Goal: Task Accomplishment & Management: Manage account settings

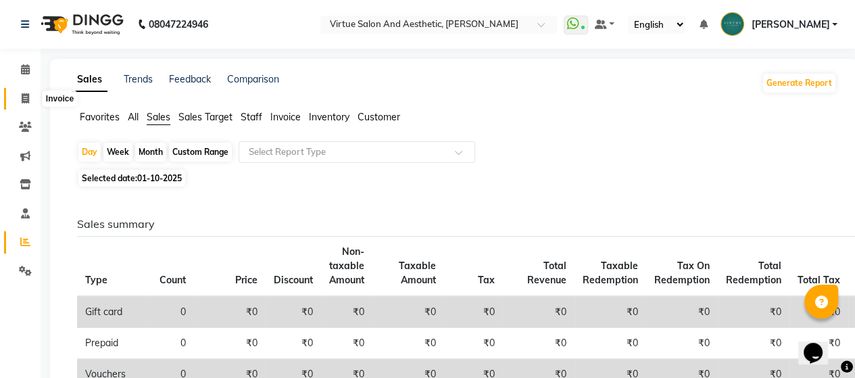
click at [27, 100] on icon at bounding box center [25, 98] width 7 height 10
select select "service"
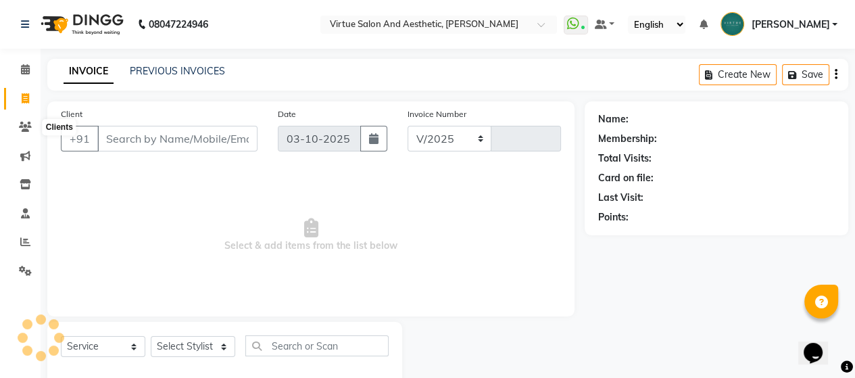
select select "4466"
type input "3995"
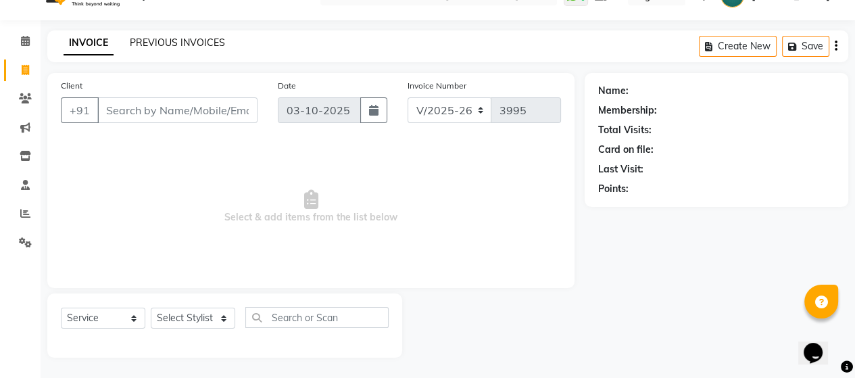
click at [149, 45] on link "PREVIOUS INVOICES" at bounding box center [177, 42] width 95 height 12
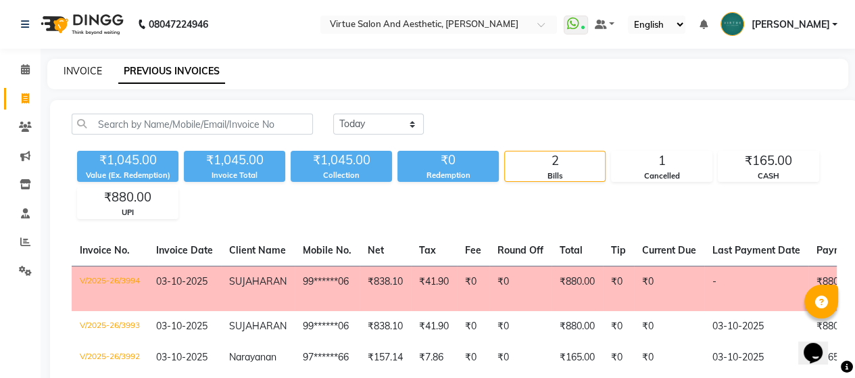
click at [87, 70] on link "INVOICE" at bounding box center [83, 71] width 39 height 12
select select "4466"
select select "service"
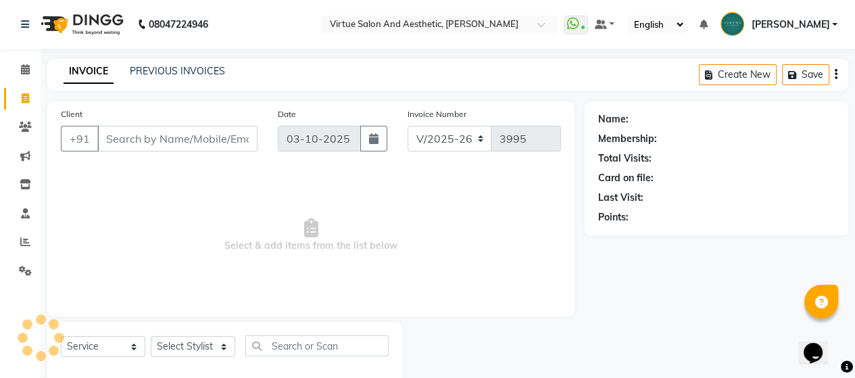
scroll to position [28, 0]
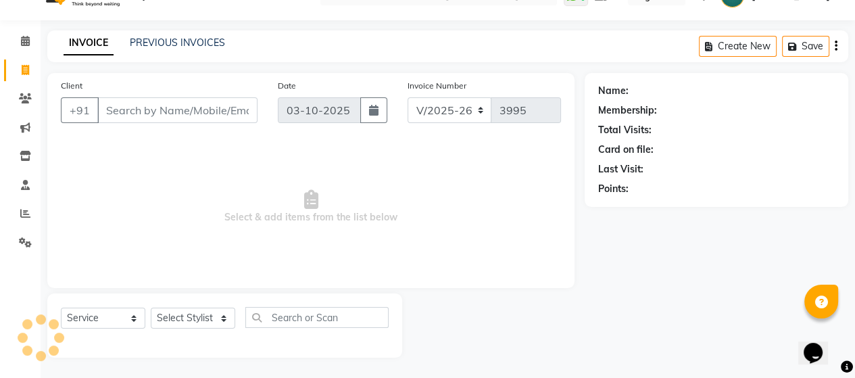
click at [181, 113] on input "Client" at bounding box center [177, 110] width 160 height 26
click at [160, 40] on link "PREVIOUS INVOICES" at bounding box center [177, 42] width 95 height 12
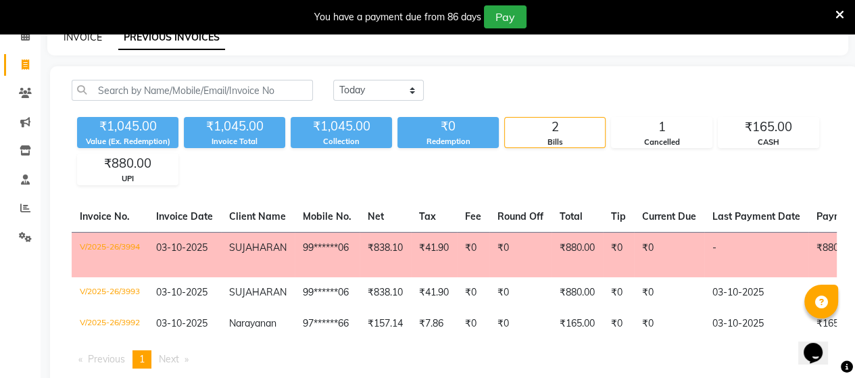
click at [93, 36] on link "INVOICE" at bounding box center [83, 37] width 39 height 12
select select "4466"
select select "service"
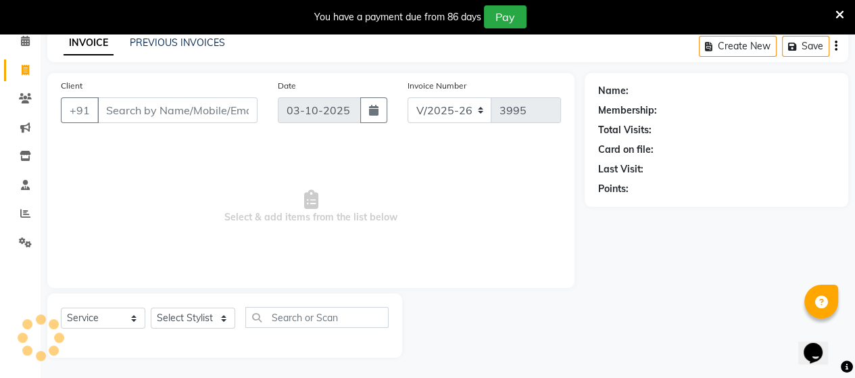
scroll to position [62, 0]
click at [192, 111] on input "Client" at bounding box center [177, 110] width 160 height 26
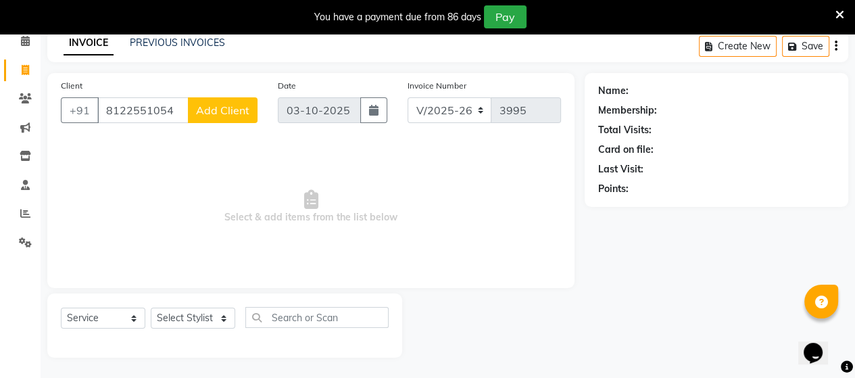
click at [130, 107] on input "8122551054" at bounding box center [142, 110] width 91 height 26
click at [143, 109] on input "8122551054" at bounding box center [142, 110] width 91 height 26
type input "8122551054"
click at [210, 110] on span "Add Client" at bounding box center [222, 110] width 53 height 14
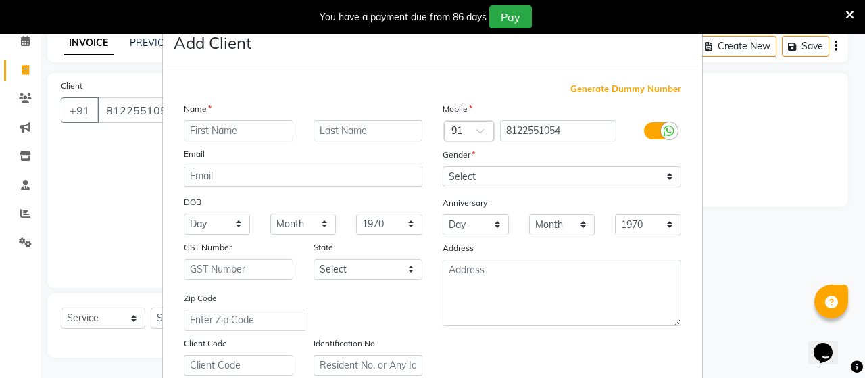
click at [236, 127] on input "text" at bounding box center [238, 130] width 109 height 21
click at [211, 129] on input "text" at bounding box center [238, 130] width 109 height 21
click at [197, 130] on input "suithra" at bounding box center [238, 130] width 109 height 21
type input "[DEMOGRAPHIC_DATA]"
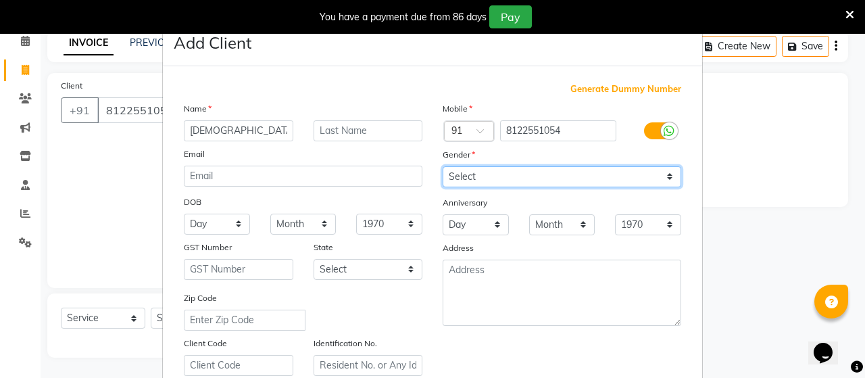
click at [460, 183] on select "Select [DEMOGRAPHIC_DATA] [DEMOGRAPHIC_DATA] Other Prefer Not To Say" at bounding box center [562, 176] width 239 height 21
select select "[DEMOGRAPHIC_DATA]"
click at [443, 167] on select "Select [DEMOGRAPHIC_DATA] [DEMOGRAPHIC_DATA] Other Prefer Not To Say" at bounding box center [562, 176] width 239 height 21
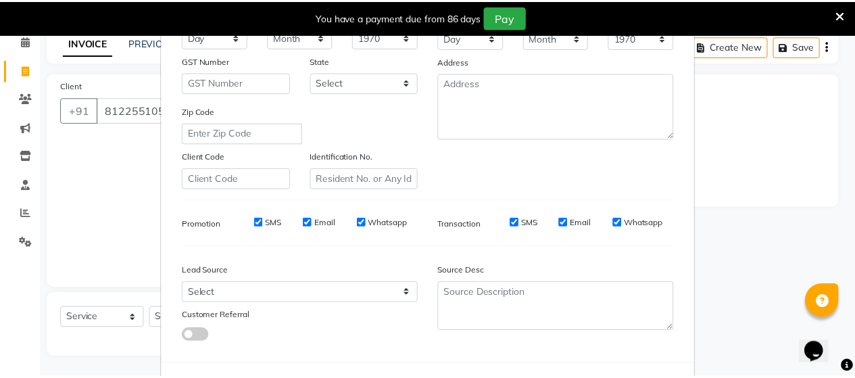
scroll to position [252, 0]
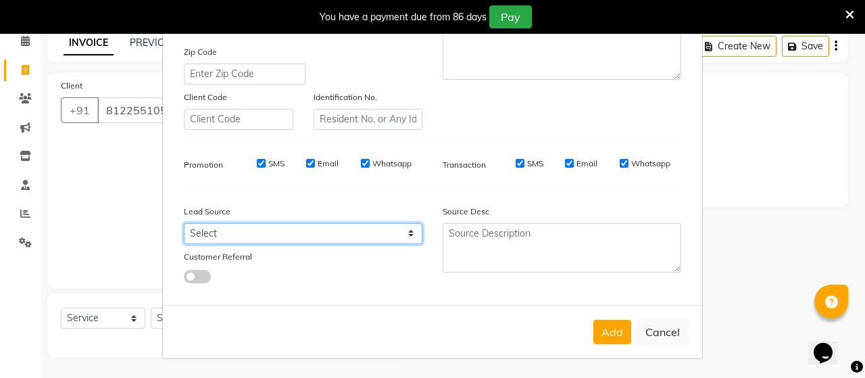
click at [355, 229] on select "Select Walk-in Referral Internet Friend Word of Mouth Advertisement Facebook Ju…" at bounding box center [303, 233] width 239 height 21
select select "39729"
click at [184, 223] on select "Select Walk-in Referral Internet Friend Word of Mouth Advertisement Facebook Ju…" at bounding box center [303, 233] width 239 height 21
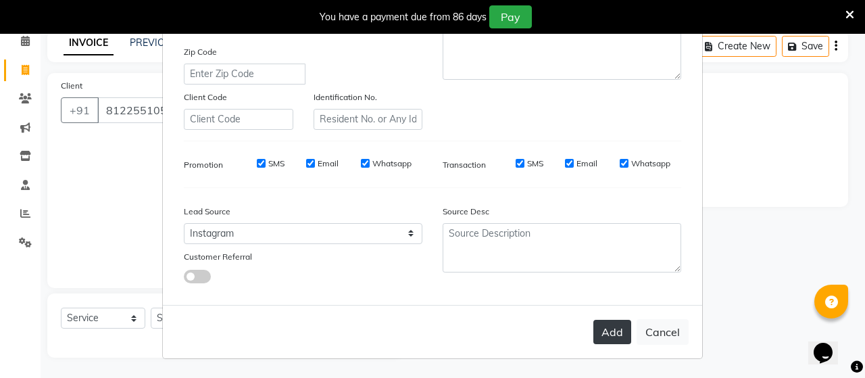
click at [603, 330] on button "Add" at bounding box center [612, 332] width 38 height 24
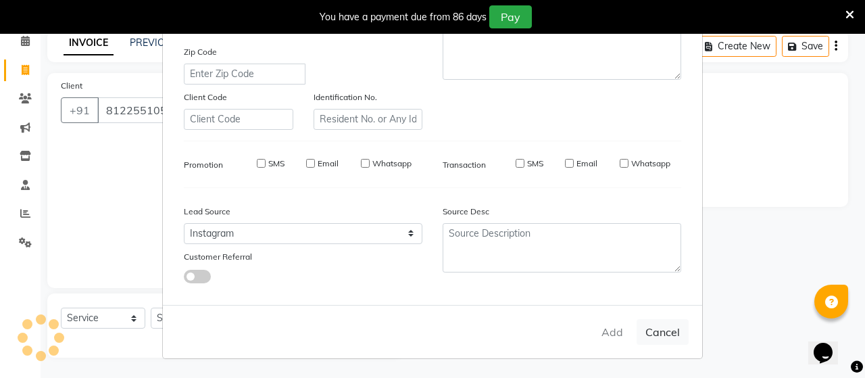
type input "81******54"
select select
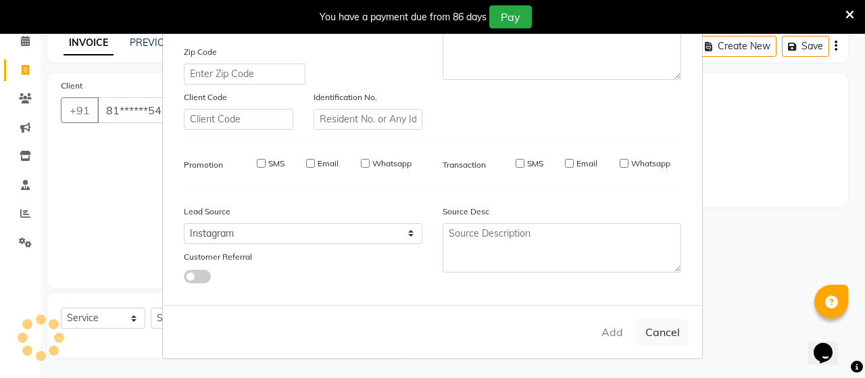
select select
checkbox input "false"
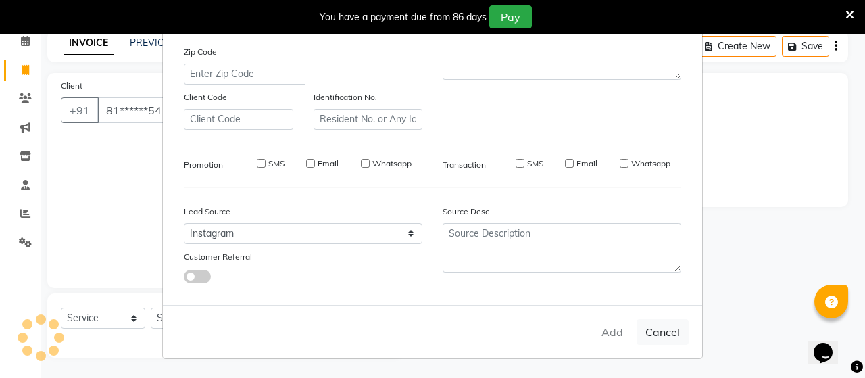
checkbox input "false"
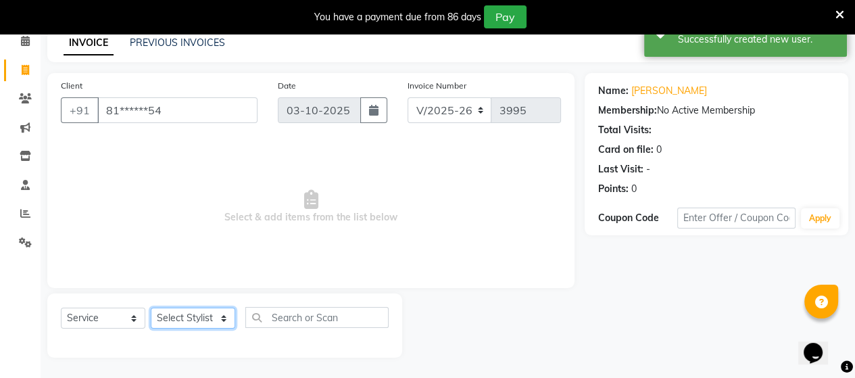
drag, startPoint x: 180, startPoint y: 313, endPoint x: 192, endPoint y: 309, distance: 12.2
click at [187, 312] on select "Select Stylist Admin [PERSON_NAME] Apsu Auditor Ambattur [PERSON_NAME] Dingg - …" at bounding box center [193, 318] width 84 height 21
select select "73933"
click at [151, 308] on select "Select Stylist Admin [PERSON_NAME] Apsu Auditor Ambattur [PERSON_NAME] Dingg - …" at bounding box center [193, 318] width 84 height 21
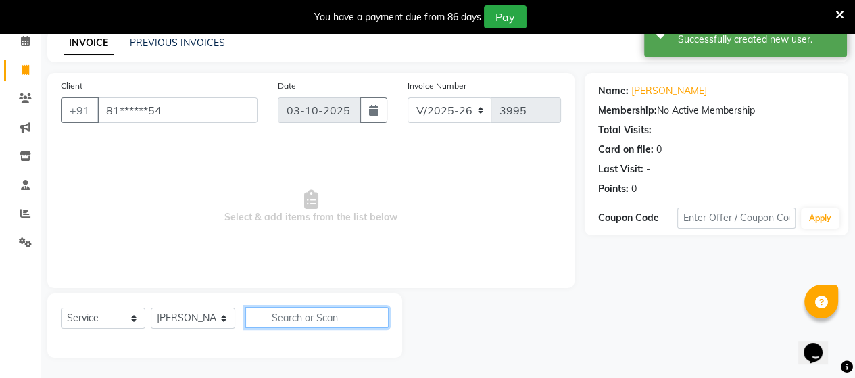
click at [347, 313] on input "text" at bounding box center [316, 317] width 143 height 21
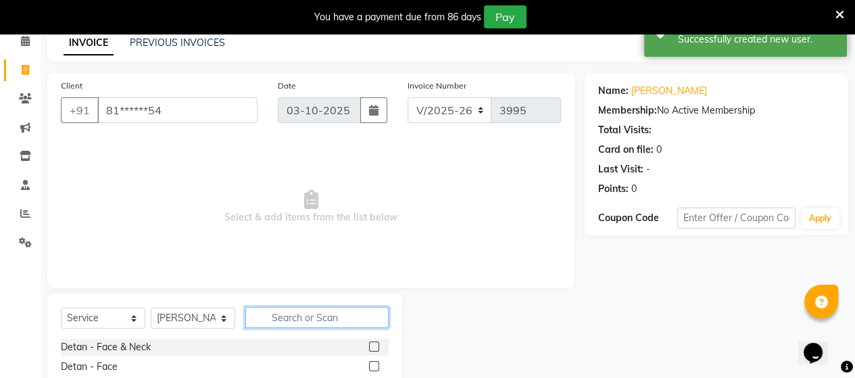
click at [345, 315] on input "text" at bounding box center [316, 317] width 143 height 21
type input "eb"
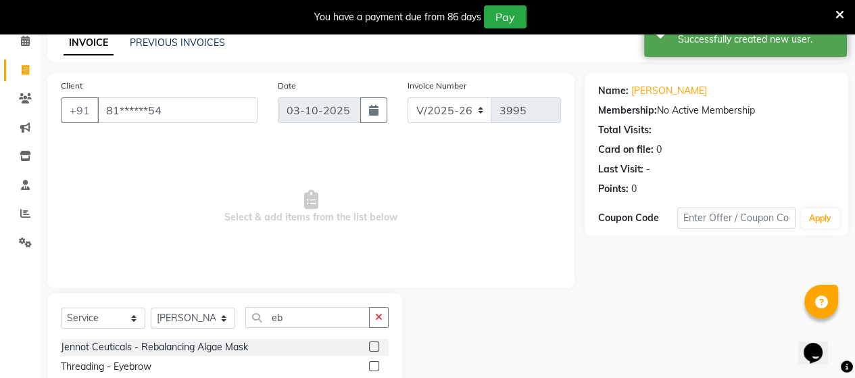
drag, startPoint x: 377, startPoint y: 364, endPoint x: 387, endPoint y: 362, distance: 10.5
click at [384, 364] on div at bounding box center [379, 366] width 20 height 17
click at [370, 362] on label at bounding box center [374, 366] width 10 height 10
click at [370, 362] on input "checkbox" at bounding box center [373, 366] width 9 height 9
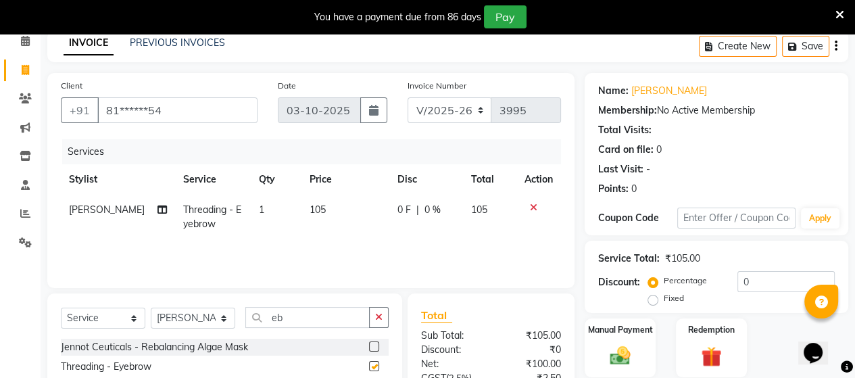
checkbox input "false"
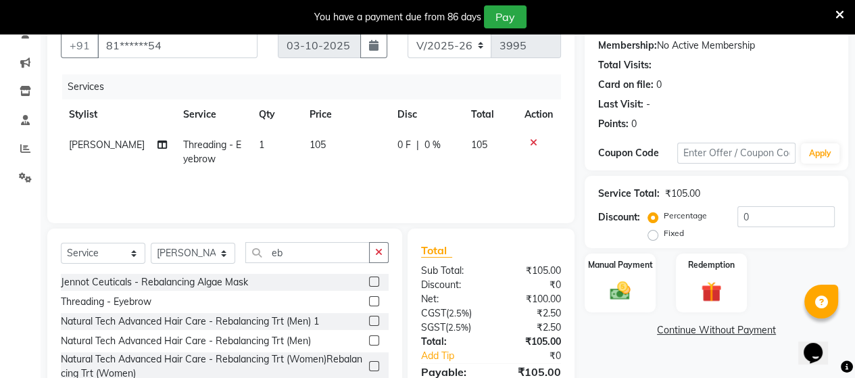
scroll to position [197, 0]
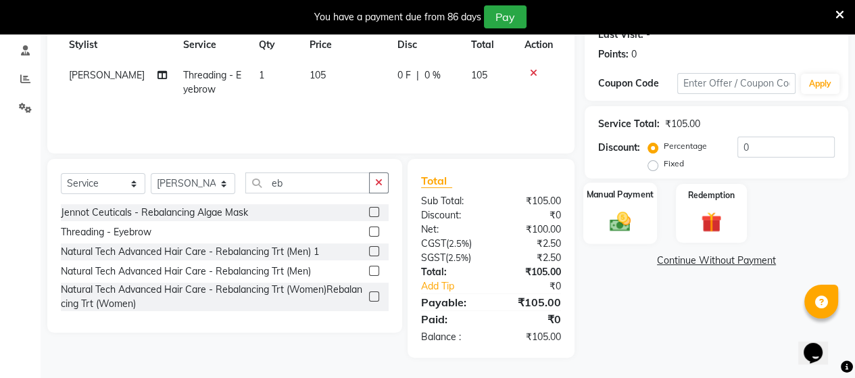
click at [600, 222] on div "Manual Payment" at bounding box center [620, 213] width 74 height 62
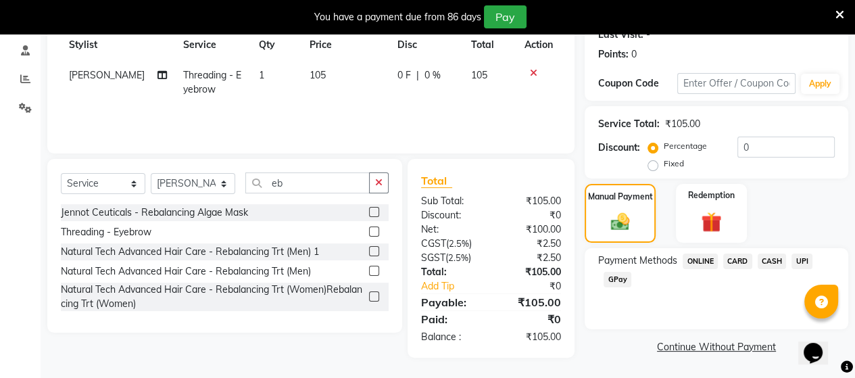
click at [806, 262] on span "UPI" at bounding box center [801, 261] width 21 height 16
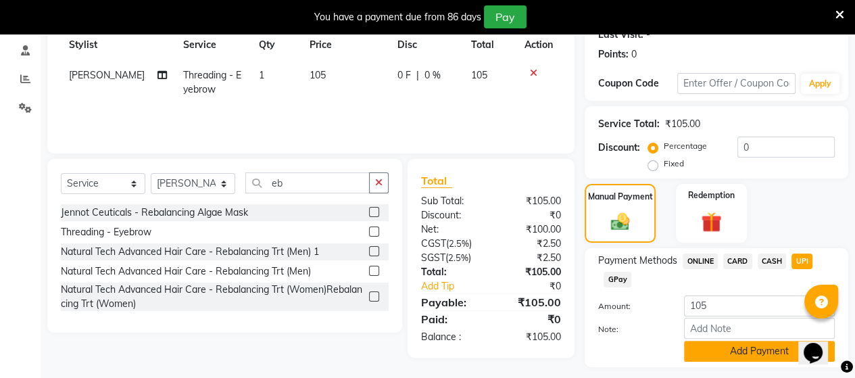
click at [749, 350] on button "Add Payment" at bounding box center [759, 351] width 151 height 21
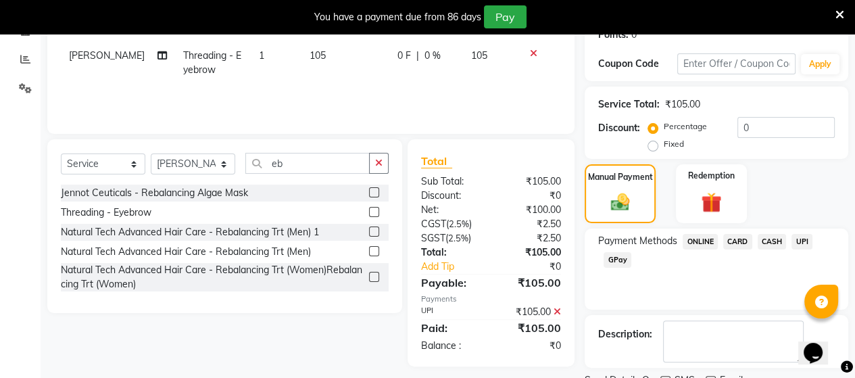
scroll to position [272, 0]
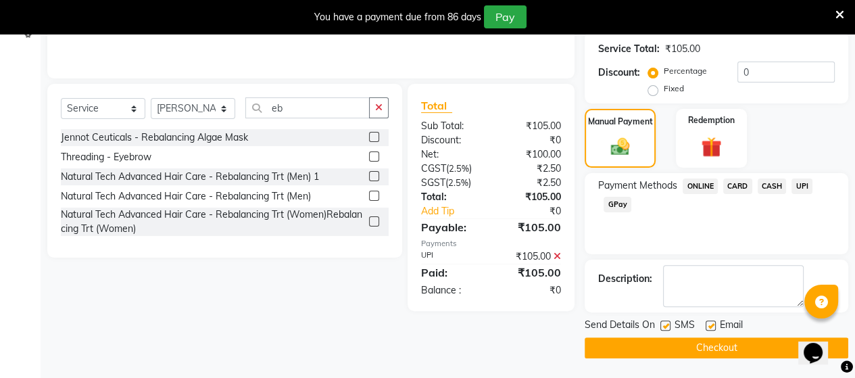
click at [620, 343] on button "Checkout" at bounding box center [717, 347] width 264 height 21
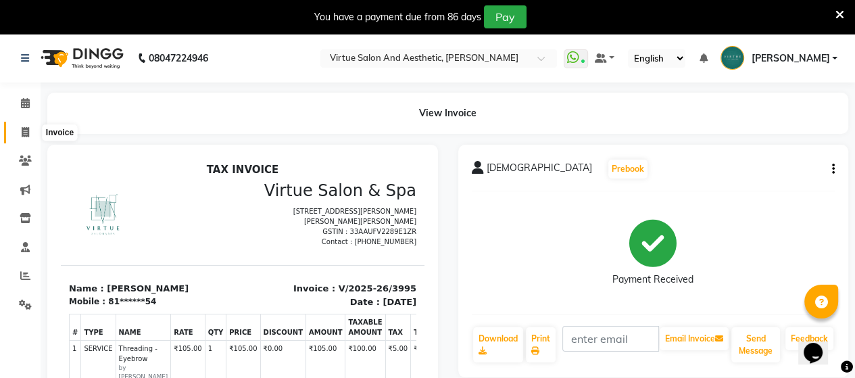
click at [18, 131] on span at bounding box center [26, 133] width 24 height 16
select select "service"
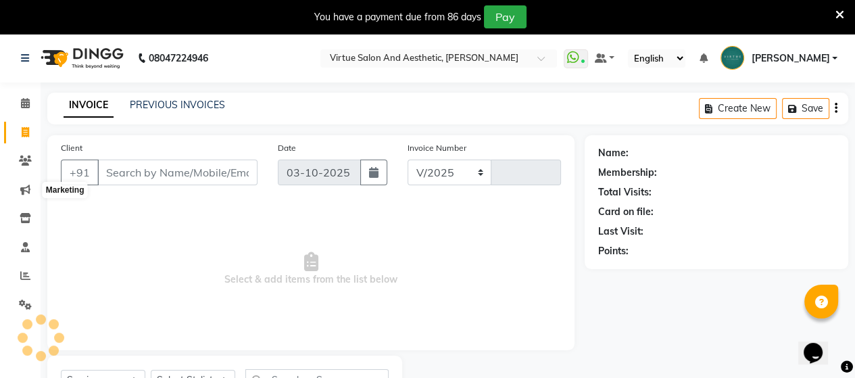
select select "4466"
type input "3996"
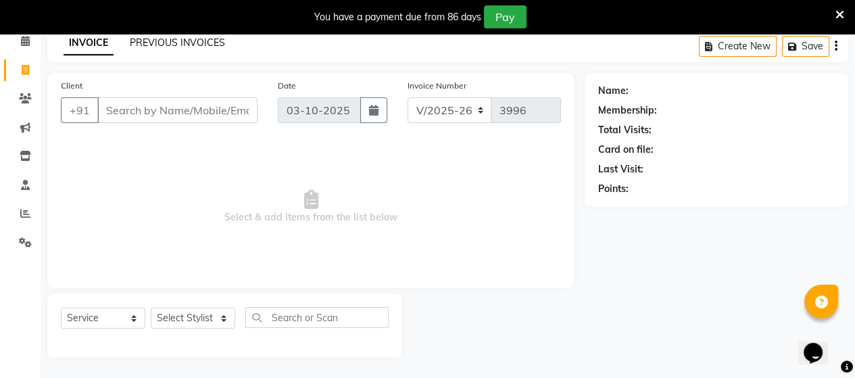
click at [151, 45] on link "PREVIOUS INVOICES" at bounding box center [177, 42] width 95 height 12
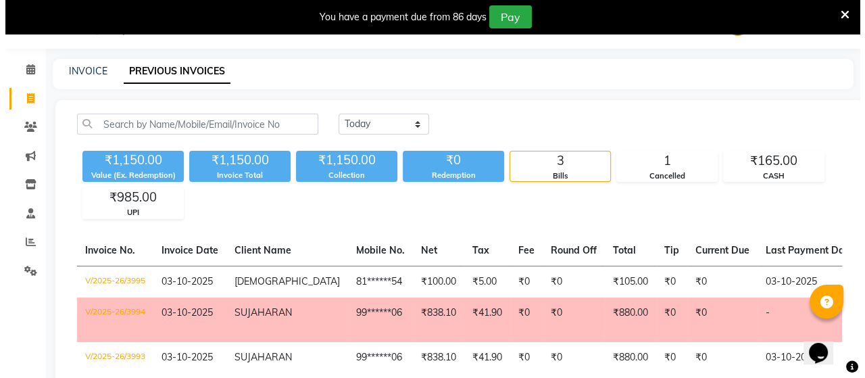
scroll to position [62, 0]
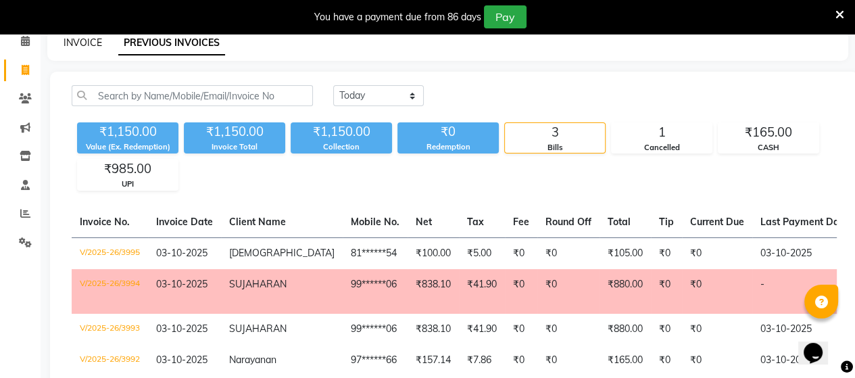
click at [97, 48] on link "INVOICE" at bounding box center [83, 42] width 39 height 12
select select "4466"
select select "service"
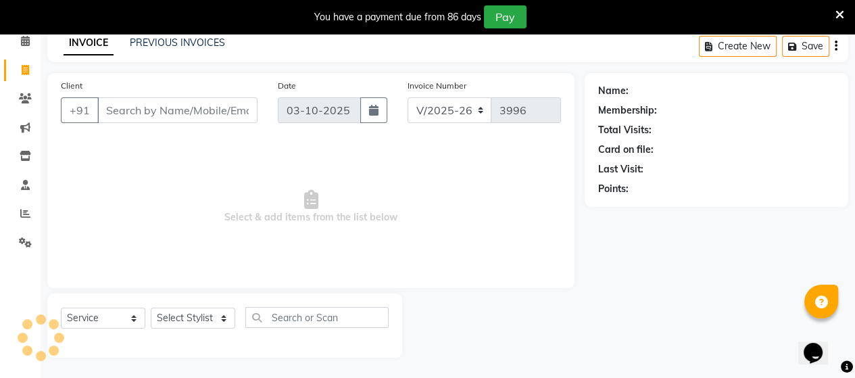
click at [115, 118] on input "Client" at bounding box center [177, 110] width 160 height 26
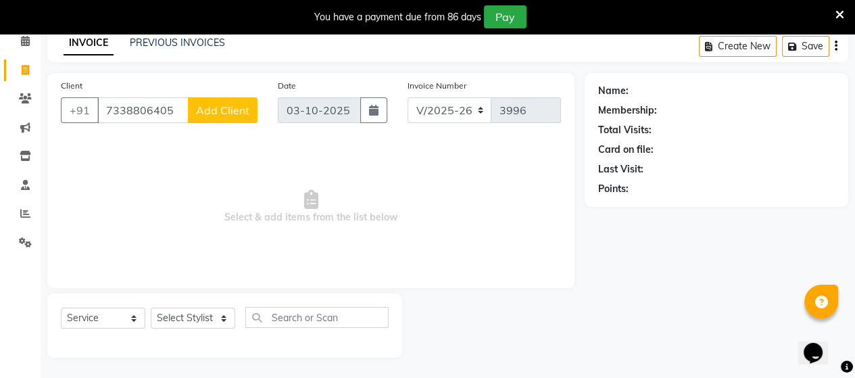
click at [124, 108] on input "7338806405" at bounding box center [142, 110] width 91 height 26
click at [144, 112] on input "7338806405" at bounding box center [142, 110] width 91 height 26
type input "7338806405"
click at [249, 104] on button "Add Client" at bounding box center [223, 110] width 70 height 26
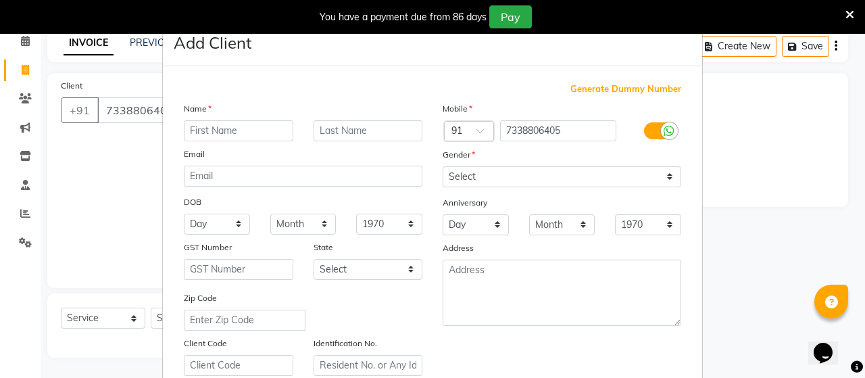
click at [243, 128] on input "text" at bounding box center [238, 130] width 109 height 21
type input "[PERSON_NAME]"
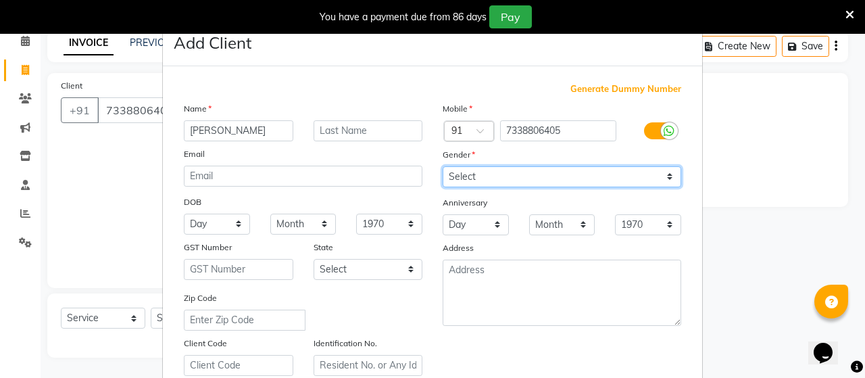
click at [466, 181] on select "Select [DEMOGRAPHIC_DATA] [DEMOGRAPHIC_DATA] Other Prefer Not To Say" at bounding box center [562, 176] width 239 height 21
select select "[DEMOGRAPHIC_DATA]"
click at [443, 167] on select "Select [DEMOGRAPHIC_DATA] [DEMOGRAPHIC_DATA] Other Prefer Not To Say" at bounding box center [562, 176] width 239 height 21
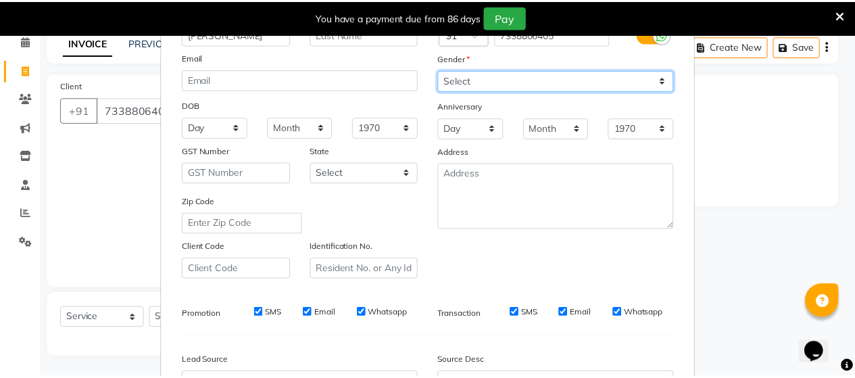
scroll to position [252, 0]
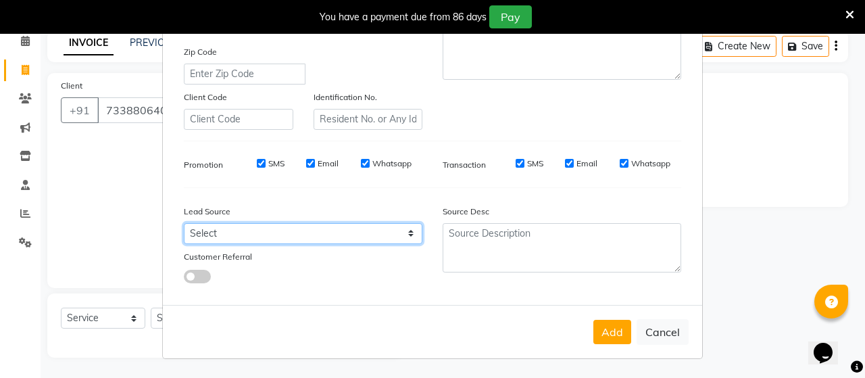
click at [372, 223] on select "Select Walk-in Referral Internet Friend Word of Mouth Advertisement Facebook Ju…" at bounding box center [303, 233] width 239 height 21
select select "30559"
click at [184, 223] on select "Select Walk-in Referral Internet Friend Word of Mouth Advertisement Facebook Ju…" at bounding box center [303, 233] width 239 height 21
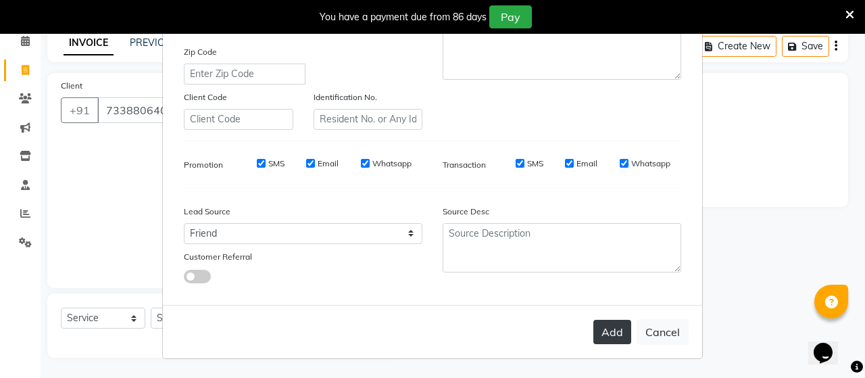
click at [602, 331] on button "Add" at bounding box center [612, 332] width 38 height 24
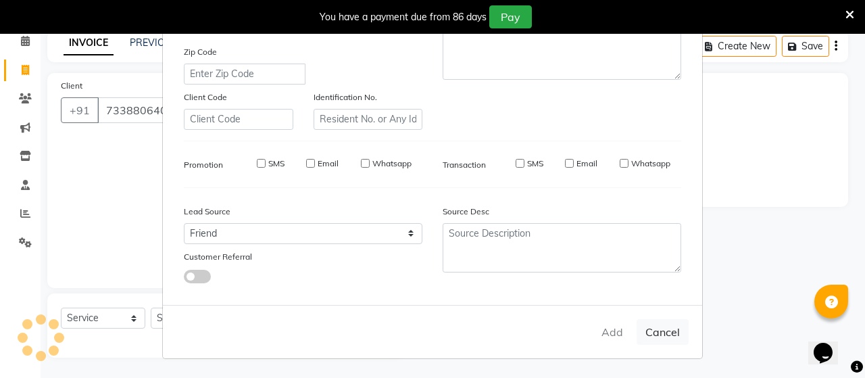
type input "73******05"
select select
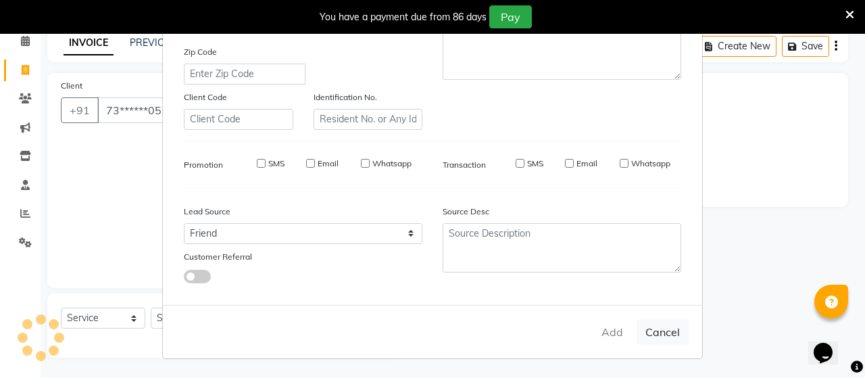
select select
checkbox input "false"
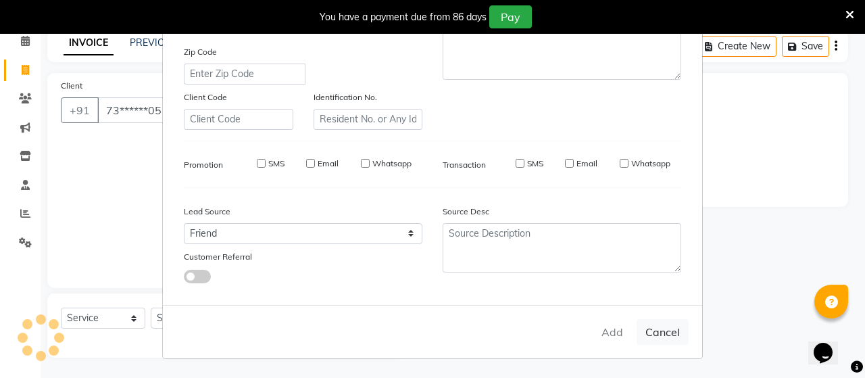
checkbox input "false"
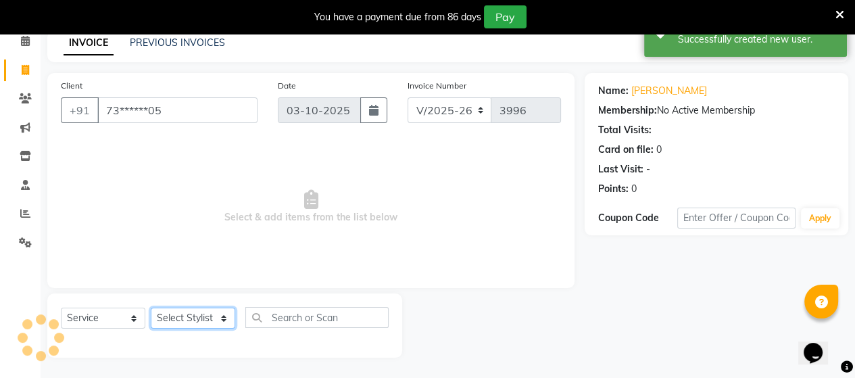
click at [164, 318] on select "Select Stylist Admin [PERSON_NAME] Apsu Auditor Ambattur [PERSON_NAME] Dingg - …" at bounding box center [193, 318] width 84 height 21
select select "73933"
click at [151, 308] on select "Select Stylist Admin [PERSON_NAME] Apsu Auditor Ambattur [PERSON_NAME] Dingg - …" at bounding box center [193, 318] width 84 height 21
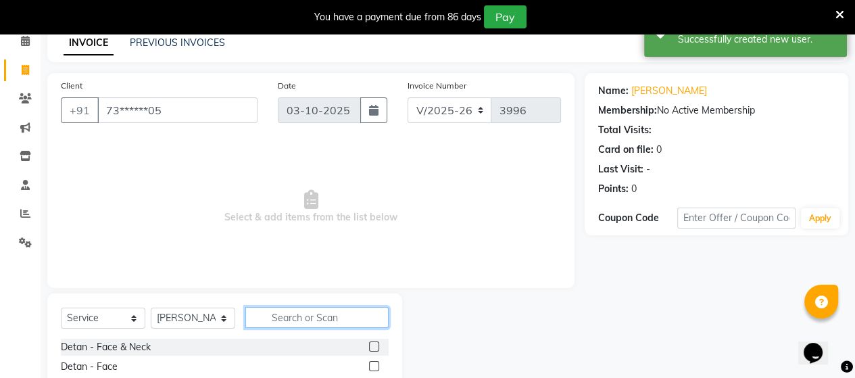
click at [300, 320] on input "text" at bounding box center [316, 317] width 143 height 21
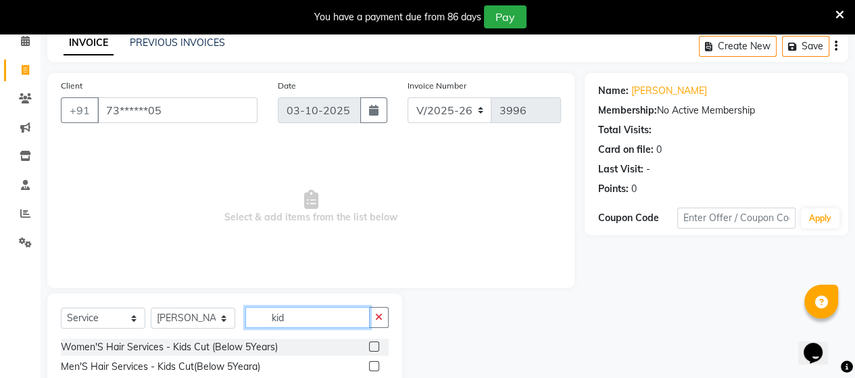
type input "kid"
click at [372, 369] on label at bounding box center [374, 366] width 10 height 10
click at [372, 369] on input "checkbox" at bounding box center [373, 366] width 9 height 9
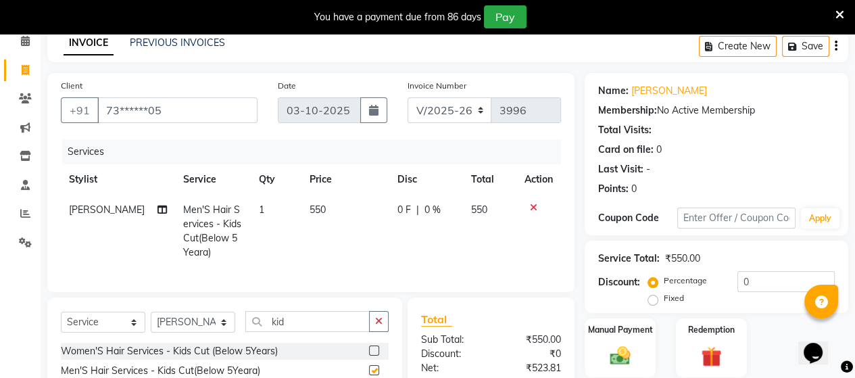
checkbox input "false"
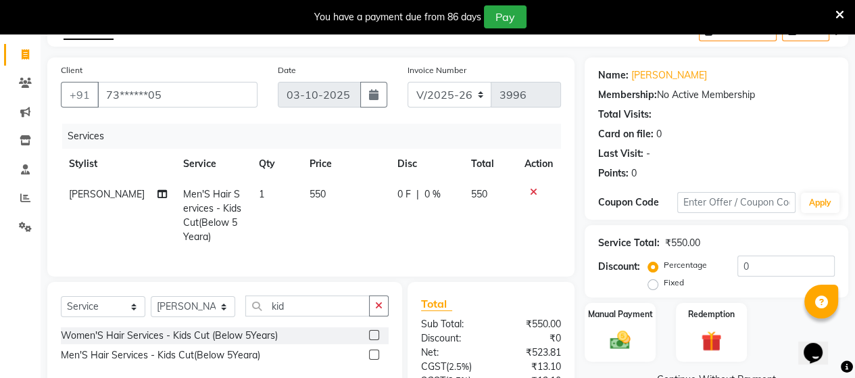
scroll to position [211, 0]
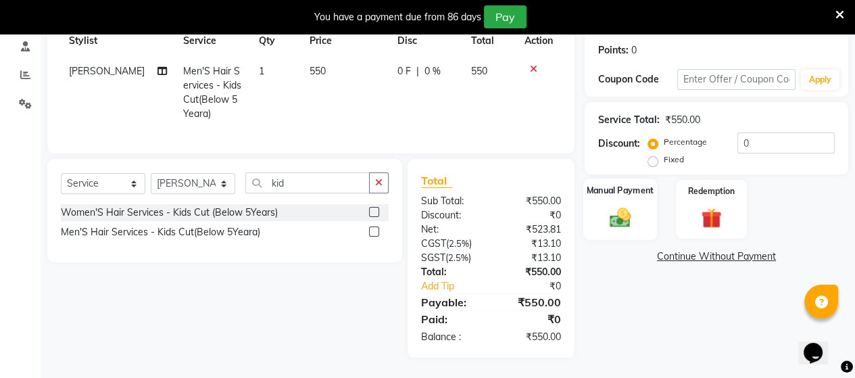
click at [614, 206] on img at bounding box center [620, 217] width 34 height 24
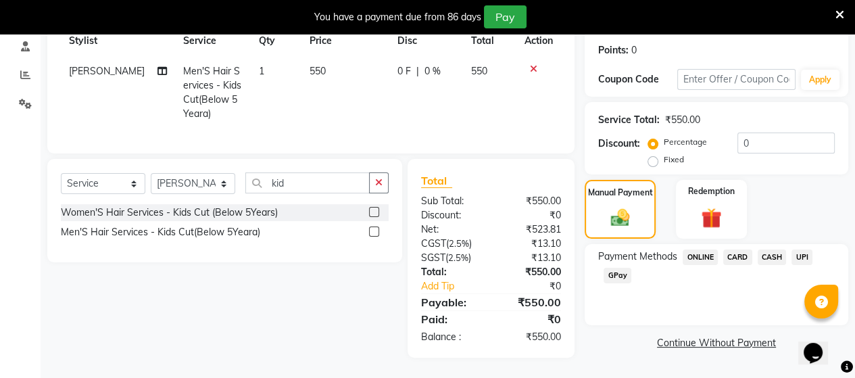
click at [765, 249] on span "CASH" at bounding box center [772, 257] width 29 height 16
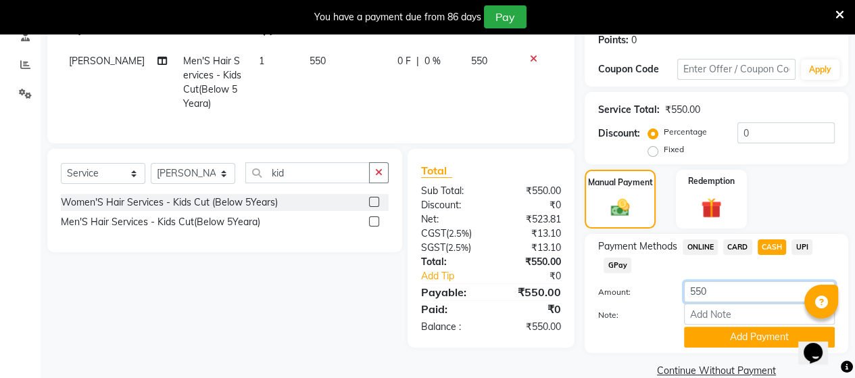
drag, startPoint x: 705, startPoint y: 294, endPoint x: 616, endPoint y: 289, distance: 89.4
click at [616, 289] on div "Amount: 550" at bounding box center [716, 292] width 257 height 23
type input "500"
click at [754, 346] on button "Add Payment" at bounding box center [759, 336] width 151 height 21
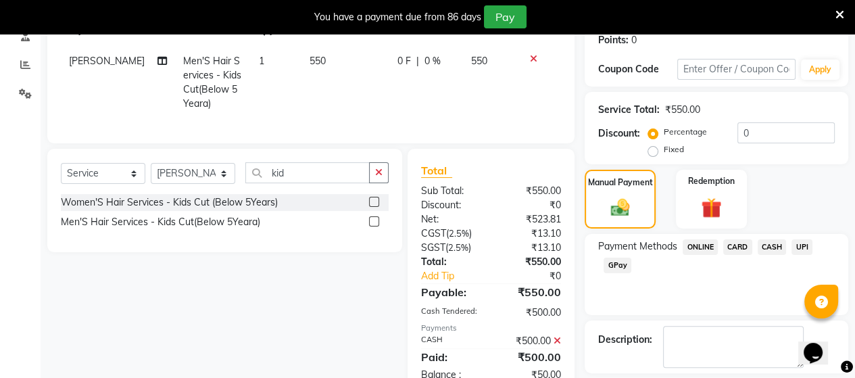
click at [803, 250] on span "UPI" at bounding box center [801, 247] width 21 height 16
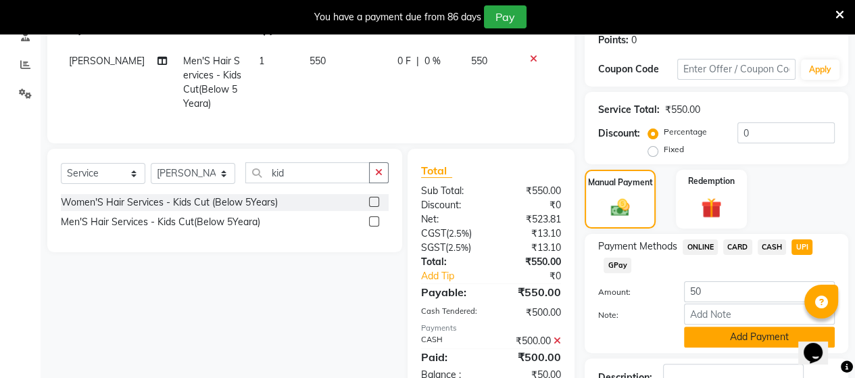
click at [710, 342] on button "Add Payment" at bounding box center [759, 336] width 151 height 21
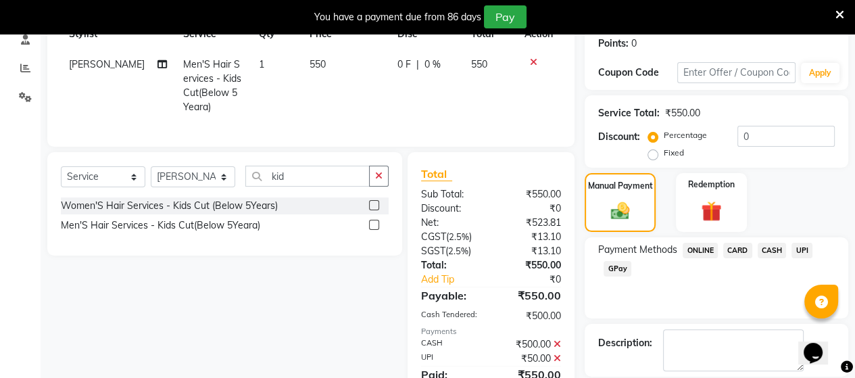
scroll to position [273, 0]
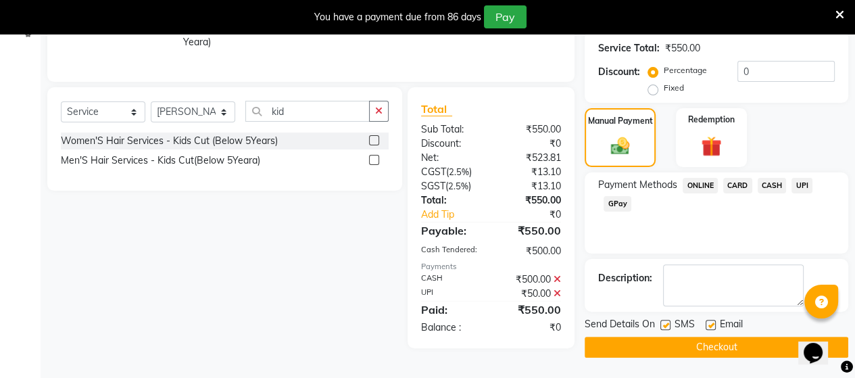
click at [622, 347] on button "Checkout" at bounding box center [717, 347] width 264 height 21
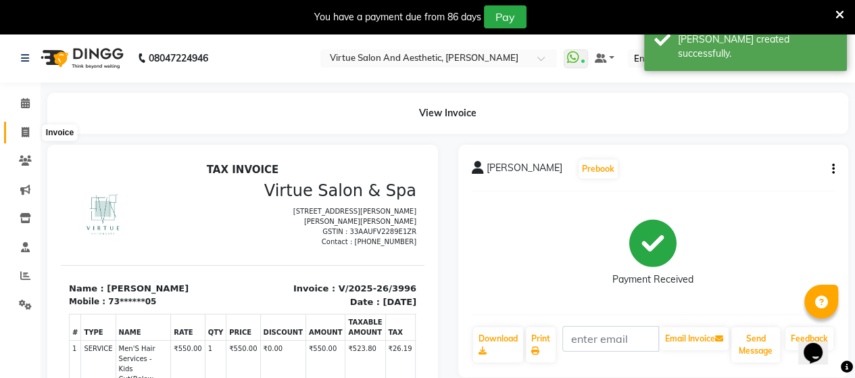
click at [22, 129] on icon at bounding box center [25, 132] width 7 height 10
select select "service"
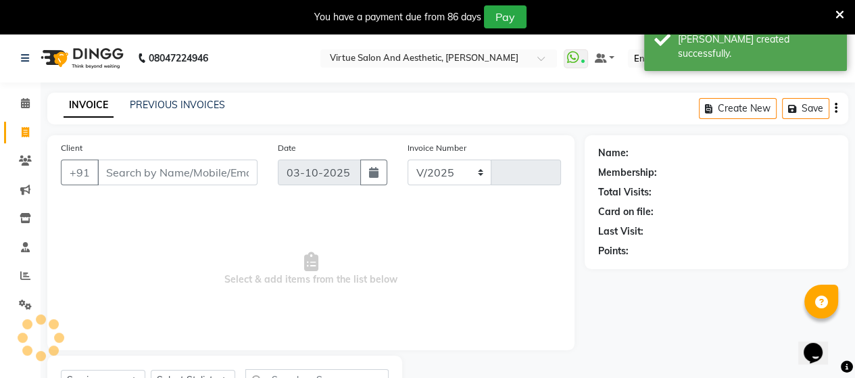
select select "4466"
type input "3997"
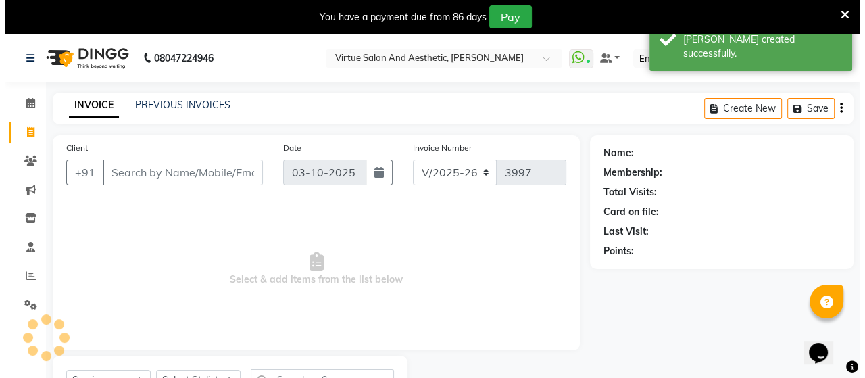
scroll to position [62, 0]
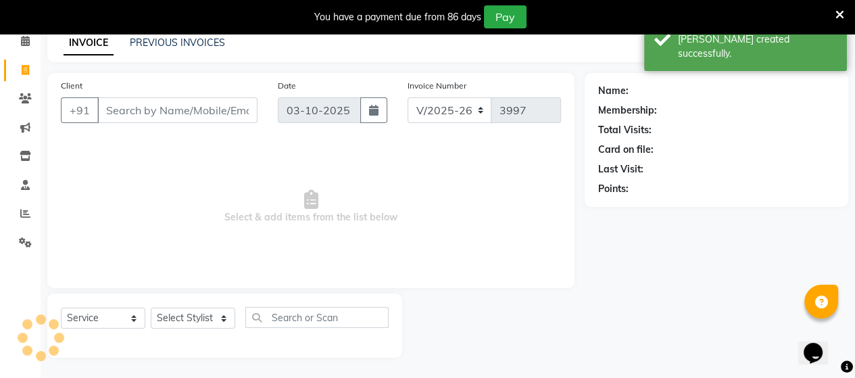
click at [147, 112] on input "Client" at bounding box center [177, 110] width 160 height 26
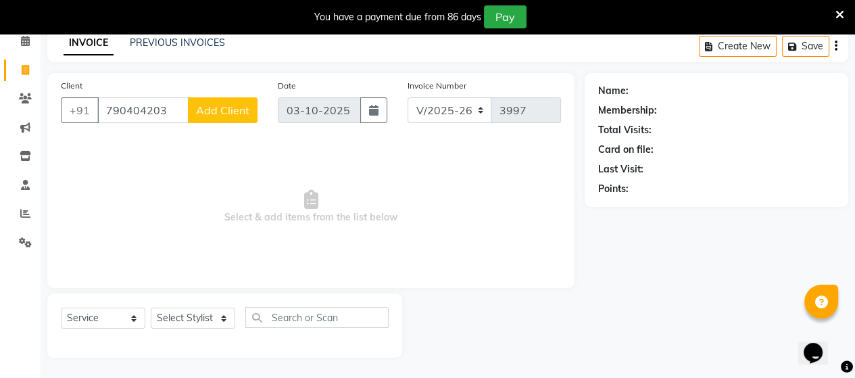
click at [124, 109] on input "790404203" at bounding box center [142, 110] width 91 height 26
click at [143, 111] on input "790404203" at bounding box center [142, 110] width 91 height 26
click at [168, 116] on input "790404203" at bounding box center [142, 110] width 91 height 26
click at [144, 106] on input "790404203" at bounding box center [142, 110] width 91 height 26
click at [179, 105] on input "7904040203" at bounding box center [142, 110] width 91 height 26
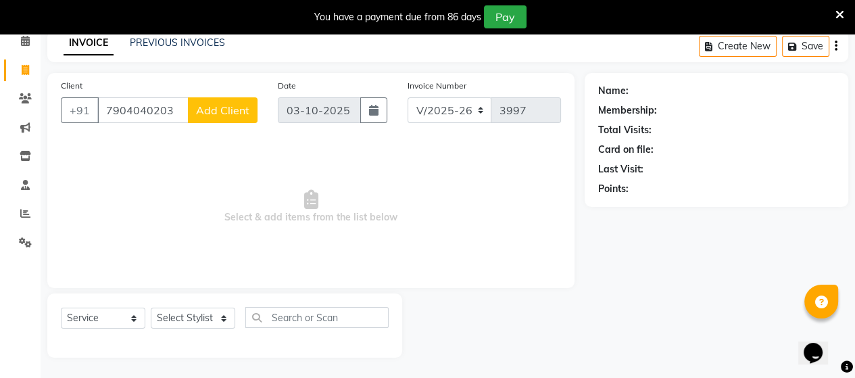
click at [179, 105] on input "7904040203" at bounding box center [142, 110] width 91 height 26
type input "7904040203"
click at [202, 114] on span "Add Client" at bounding box center [222, 110] width 53 height 14
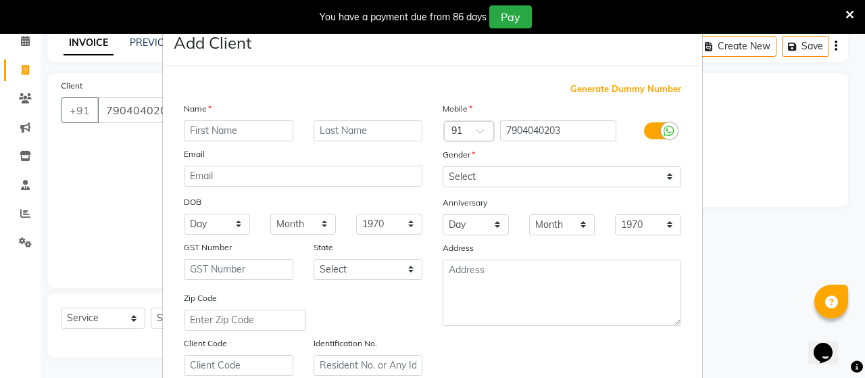
click at [251, 126] on input "text" at bounding box center [238, 130] width 109 height 21
type input "[PERSON_NAME]"
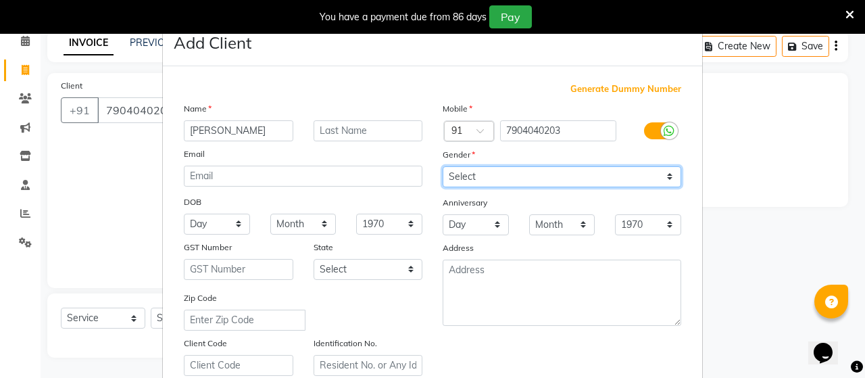
drag, startPoint x: 581, startPoint y: 176, endPoint x: 576, endPoint y: 183, distance: 7.9
click at [581, 176] on select "Select [DEMOGRAPHIC_DATA] [DEMOGRAPHIC_DATA] Other Prefer Not To Say" at bounding box center [562, 176] width 239 height 21
select select "[DEMOGRAPHIC_DATA]"
click at [443, 167] on select "Select [DEMOGRAPHIC_DATA] [DEMOGRAPHIC_DATA] Other Prefer Not To Say" at bounding box center [562, 176] width 239 height 21
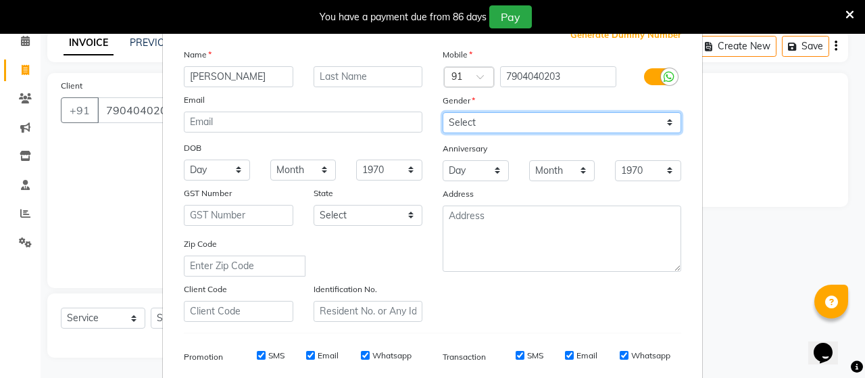
scroll to position [252, 0]
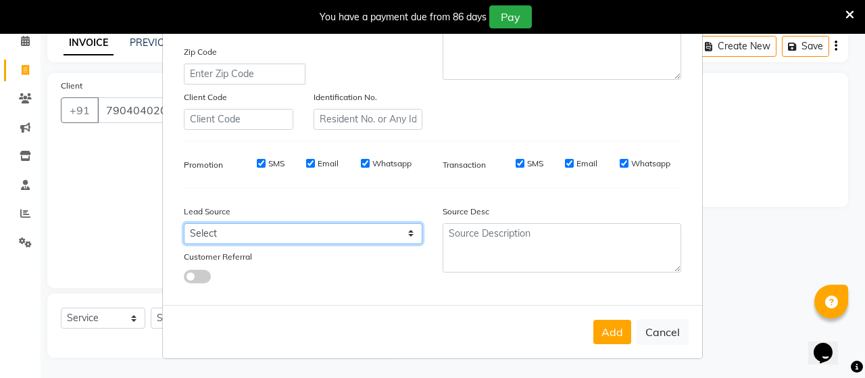
click at [383, 230] on select "Select Walk-in Referral Internet Friend Word of Mouth Advertisement Facebook Ju…" at bounding box center [303, 233] width 239 height 21
select select "30556"
click at [184, 223] on select "Select Walk-in Referral Internet Friend Word of Mouth Advertisement Facebook Ju…" at bounding box center [303, 233] width 239 height 21
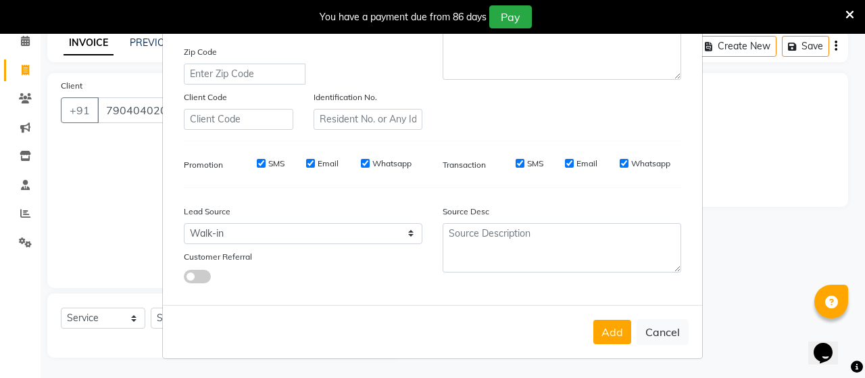
click at [612, 343] on button "Add" at bounding box center [612, 332] width 38 height 24
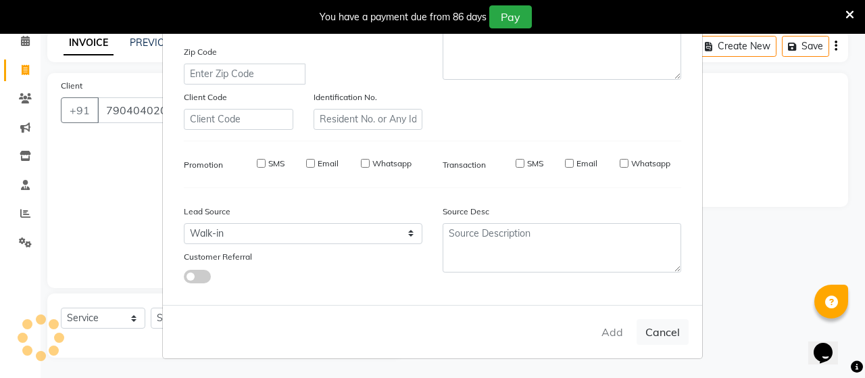
type input "79******03"
select select
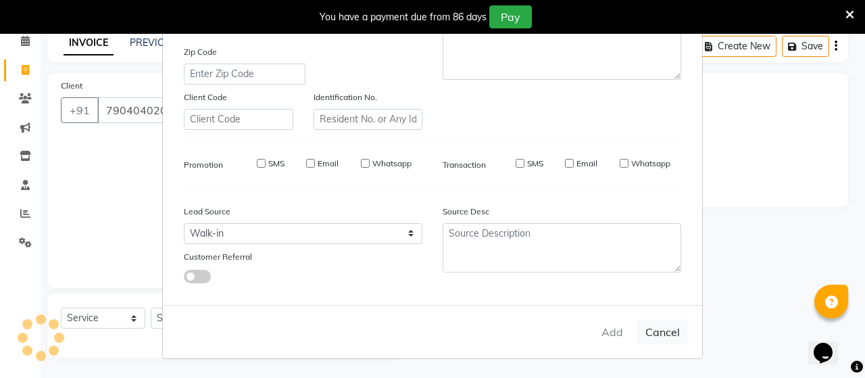
select select
checkbox input "false"
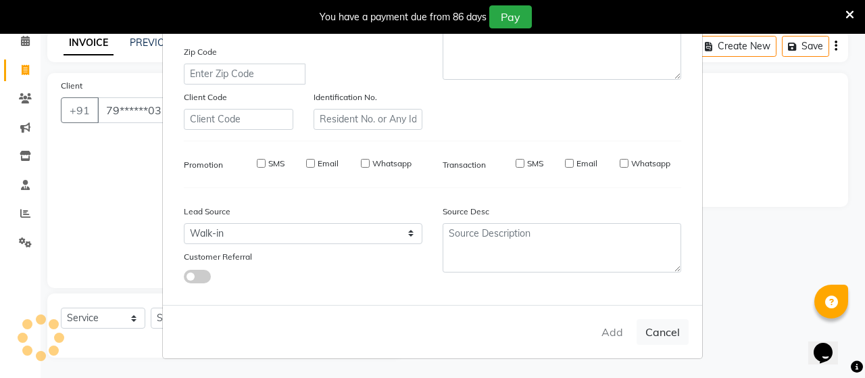
checkbox input "false"
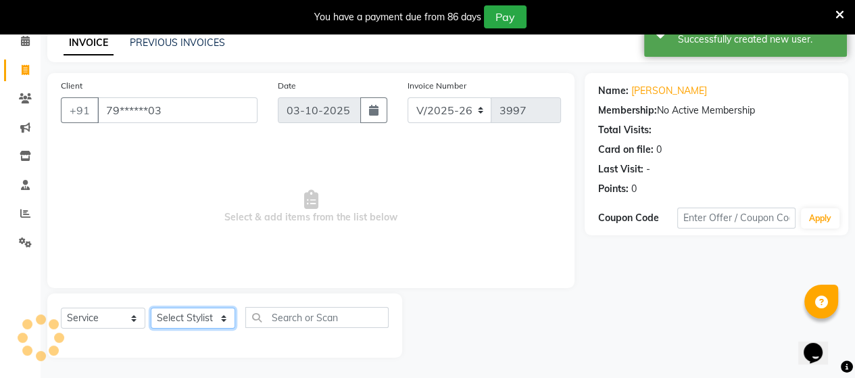
click at [172, 313] on select "Select Stylist Admin [PERSON_NAME] Apsu Auditor Ambattur [PERSON_NAME] Dingg - …" at bounding box center [193, 318] width 84 height 21
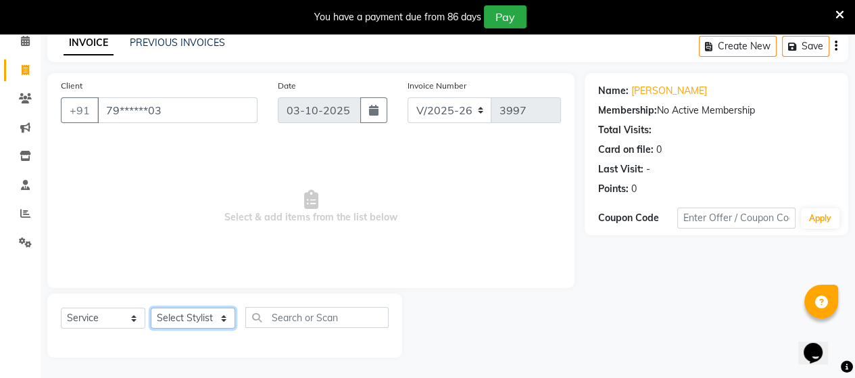
select select "49628"
click at [151, 308] on select "Select Stylist Admin [PERSON_NAME] Apsu Auditor Ambattur [PERSON_NAME] Dingg - …" at bounding box center [193, 318] width 84 height 21
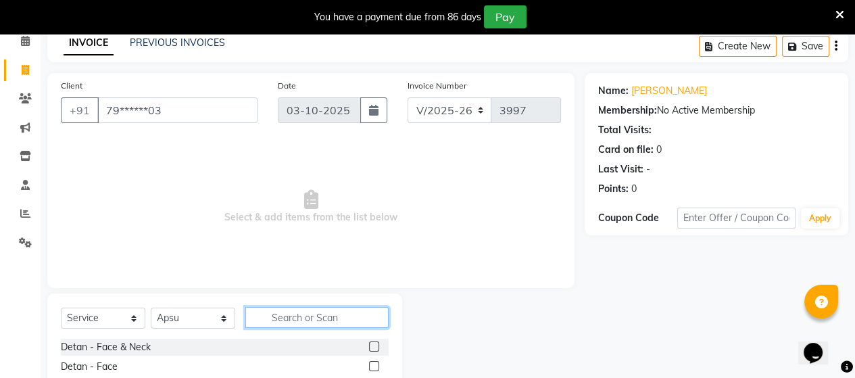
click at [305, 321] on input "text" at bounding box center [316, 317] width 143 height 21
type input "e"
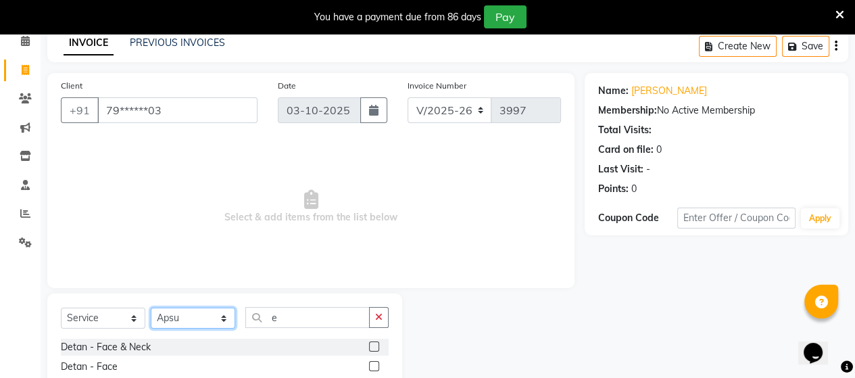
drag, startPoint x: 216, startPoint y: 318, endPoint x: 205, endPoint y: 289, distance: 30.8
click at [205, 289] on div "Client +91 79******03 Date [DATE] Invoice Number V/2025 V/[PHONE_NUMBER] Select…" at bounding box center [310, 283] width 547 height 420
select select "42531"
click at [151, 308] on select "Select Stylist Admin [PERSON_NAME] Apsu Auditor Ambattur [PERSON_NAME] Dingg - …" at bounding box center [193, 318] width 84 height 21
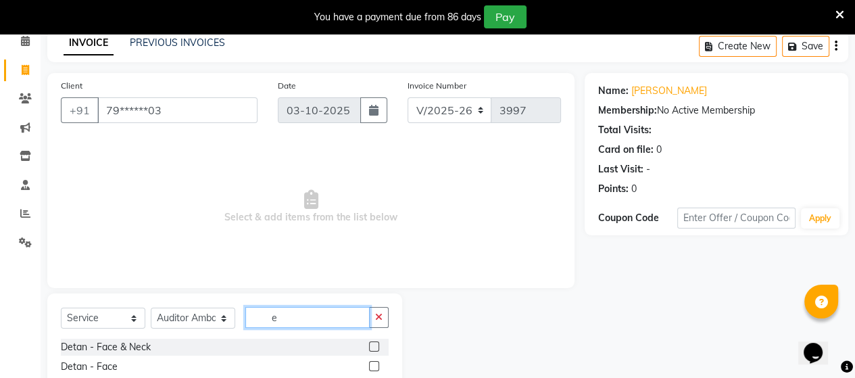
click at [293, 318] on input "e" at bounding box center [307, 317] width 124 height 21
type input "eb"
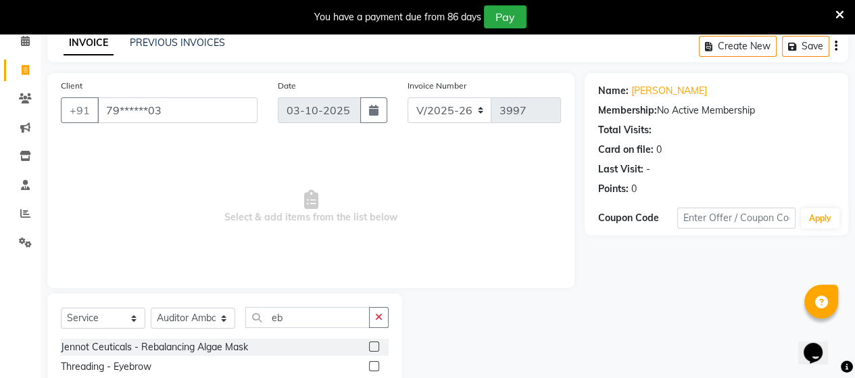
click at [380, 364] on div at bounding box center [379, 366] width 20 height 17
drag, startPoint x: 376, startPoint y: 366, endPoint x: 341, endPoint y: 322, distance: 56.3
click at [374, 364] on label at bounding box center [374, 366] width 10 height 10
click at [374, 364] on input "checkbox" at bounding box center [373, 366] width 9 height 9
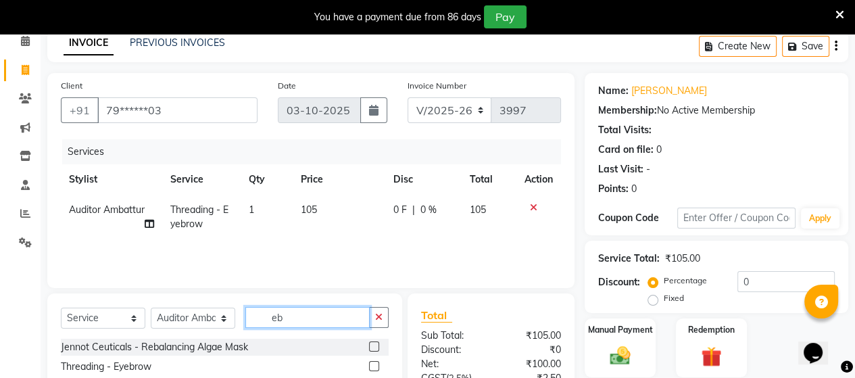
checkbox input "false"
click at [218, 312] on div "Select Service Product Membership Package Voucher Prepaid Gift Card Select Styl…" at bounding box center [225, 323] width 328 height 32
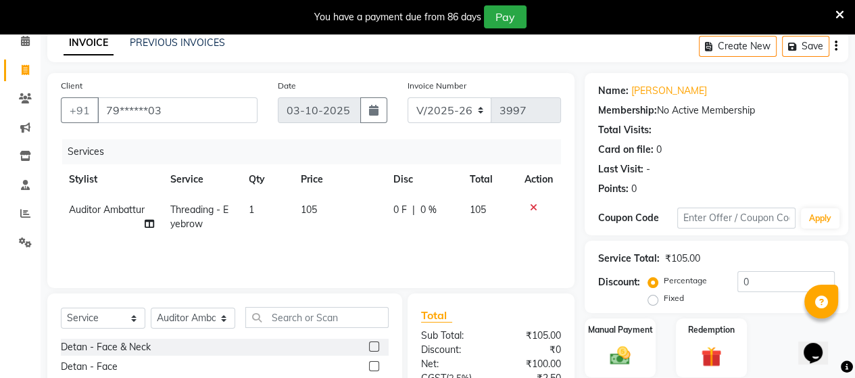
click at [122, 204] on span "Auditor Ambattur" at bounding box center [107, 209] width 76 height 12
select select "42531"
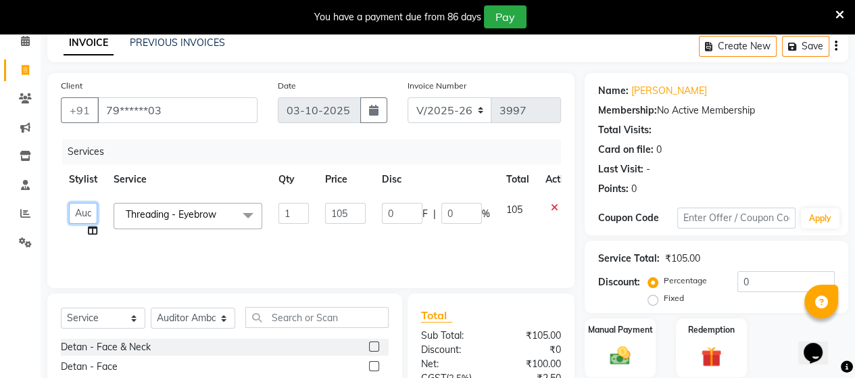
click at [75, 208] on select "Admin [PERSON_NAME] Apsu Auditor [PERSON_NAME] Dingg - Support Team [PERSON_NAM…" at bounding box center [83, 213] width 28 height 21
select select "25071"
click at [201, 319] on select "Select Stylist Admin [PERSON_NAME] Apsu Auditor Ambattur [PERSON_NAME] Dingg - …" at bounding box center [193, 318] width 84 height 21
select select "40345"
click at [151, 308] on select "Select Stylist Admin [PERSON_NAME] Apsu Auditor Ambattur [PERSON_NAME] Dingg - …" at bounding box center [193, 318] width 84 height 21
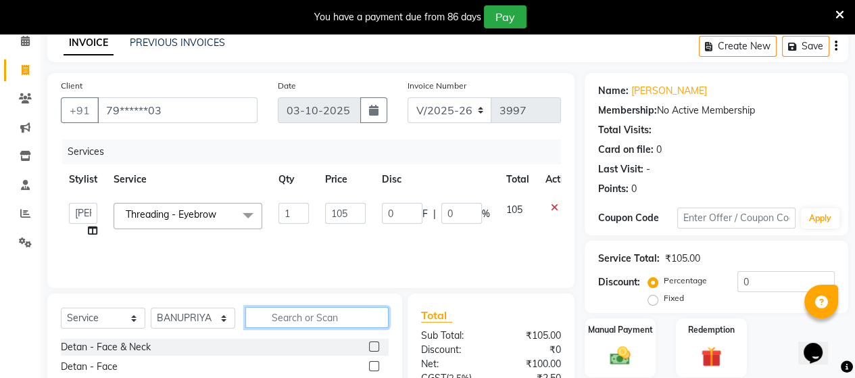
click at [276, 322] on input "text" at bounding box center [316, 317] width 143 height 21
type input "eb"
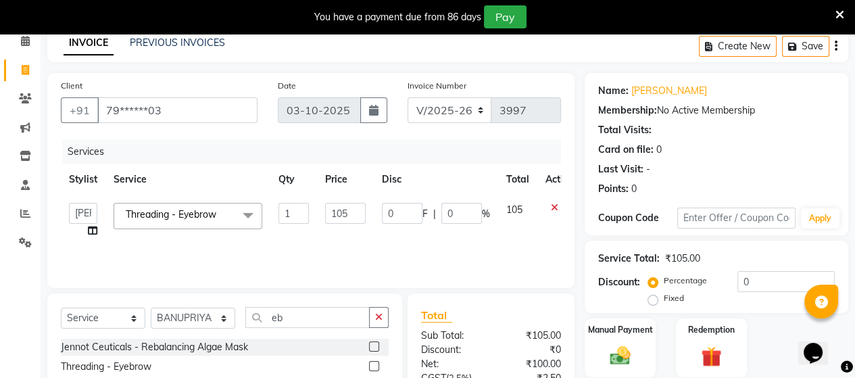
click at [373, 362] on label at bounding box center [374, 366] width 10 height 10
click at [373, 362] on input "checkbox" at bounding box center [373, 366] width 9 height 9
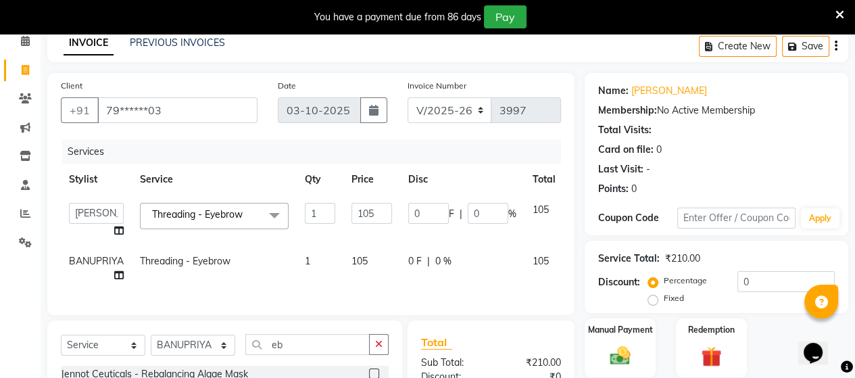
checkbox input "false"
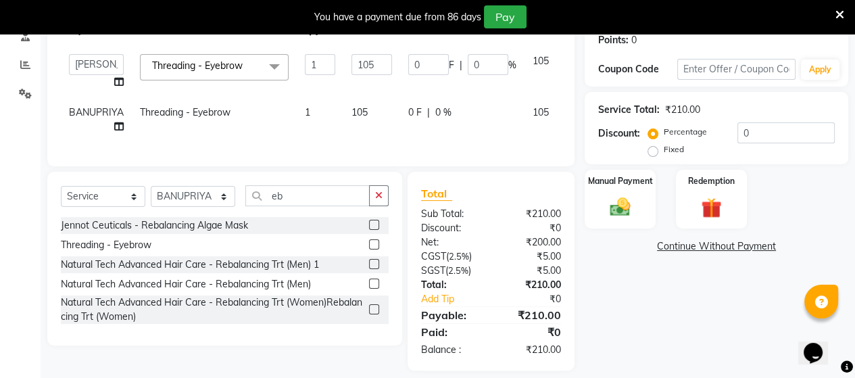
scroll to position [234, 0]
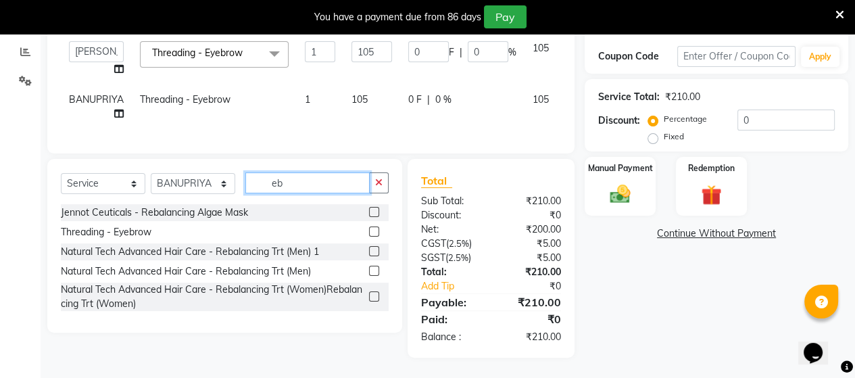
click at [261, 170] on div "Select Service Product Membership Package Voucher Prepaid Gift Card Select Styl…" at bounding box center [224, 246] width 355 height 174
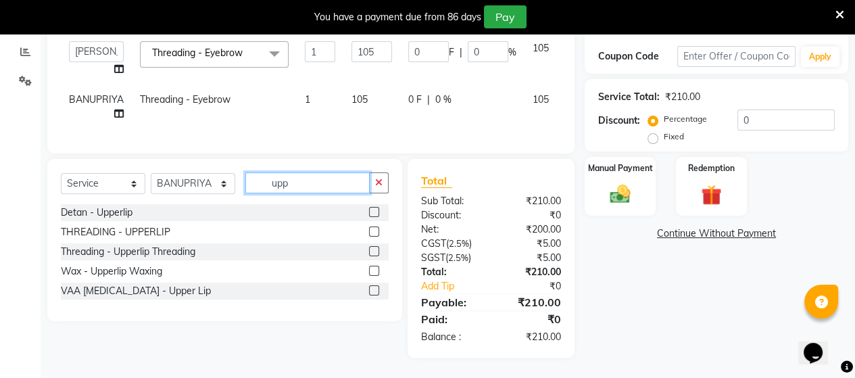
type input "upp"
click at [370, 233] on label at bounding box center [374, 231] width 10 height 10
click at [370, 233] on input "checkbox" at bounding box center [373, 232] width 9 height 9
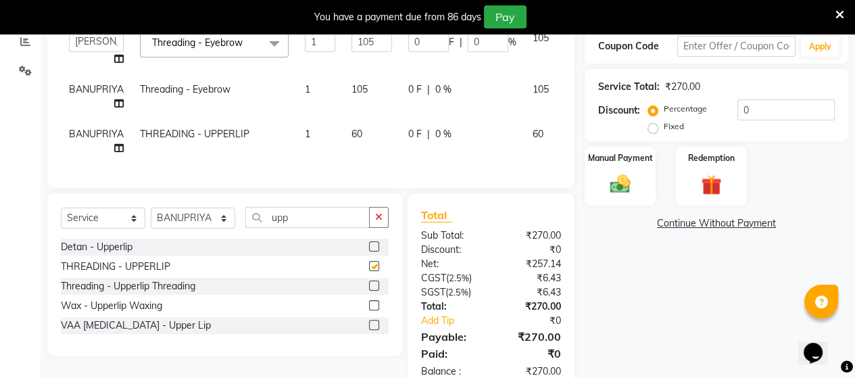
checkbox input "false"
click at [349, 145] on td "60" at bounding box center [371, 141] width 57 height 45
select select "40345"
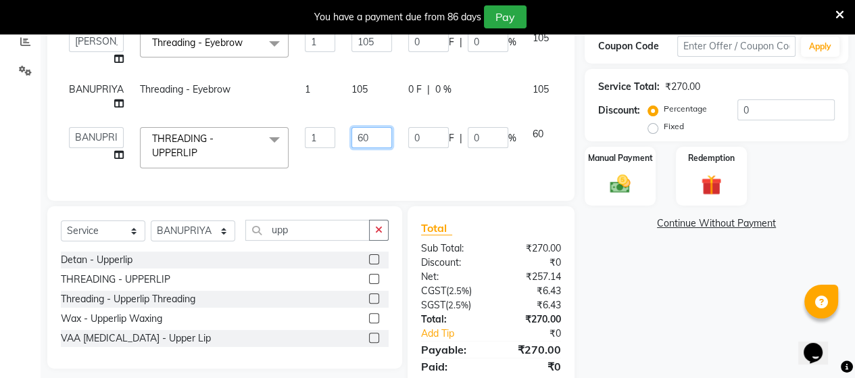
drag, startPoint x: 349, startPoint y: 145, endPoint x: 362, endPoint y: 136, distance: 15.0
click at [362, 136] on input "60" at bounding box center [371, 137] width 41 height 21
type input "65"
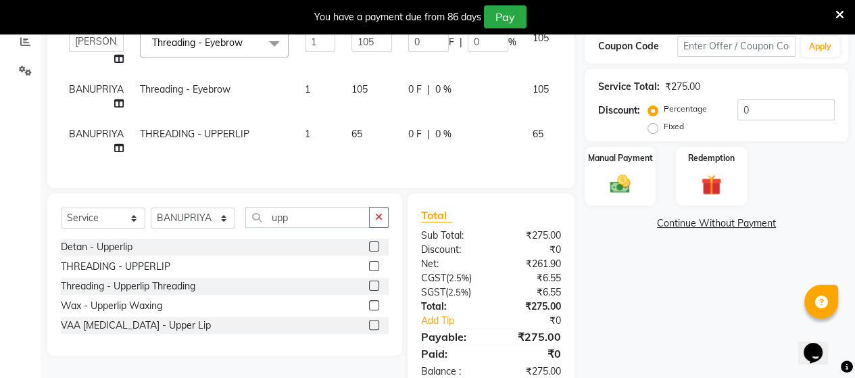
click at [502, 210] on div "Client +91 79******03 Date [DATE] Invoice Number V/2025 V/[PHONE_NUMBER] Servic…" at bounding box center [310, 146] width 547 height 491
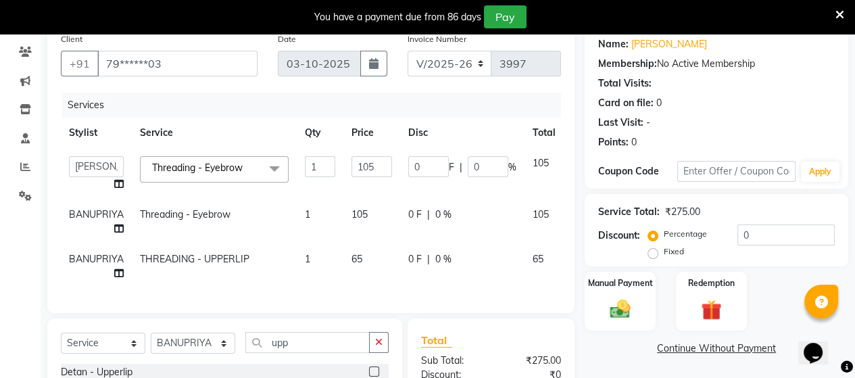
scroll to position [278, 0]
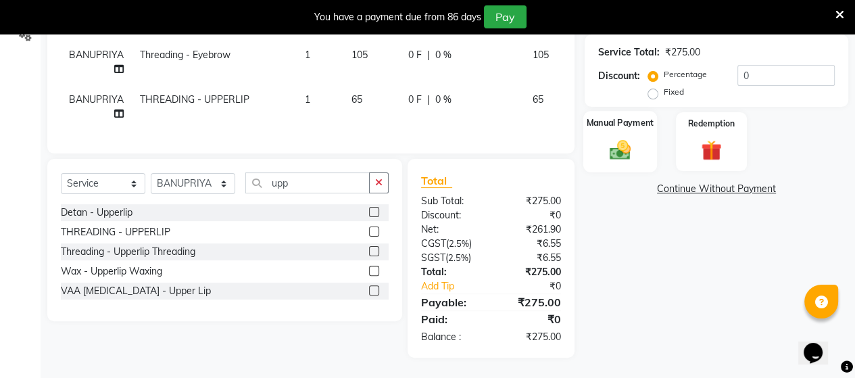
click at [632, 143] on img at bounding box center [620, 149] width 34 height 24
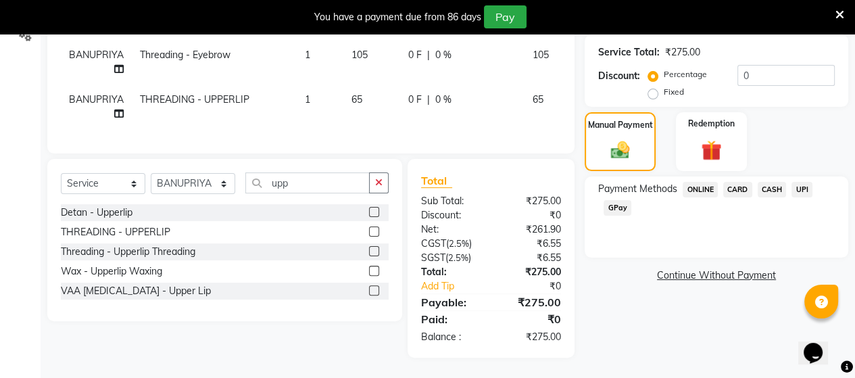
drag, startPoint x: 800, startPoint y: 179, endPoint x: 787, endPoint y: 206, distance: 29.9
click at [800, 186] on span "UPI" at bounding box center [801, 190] width 21 height 16
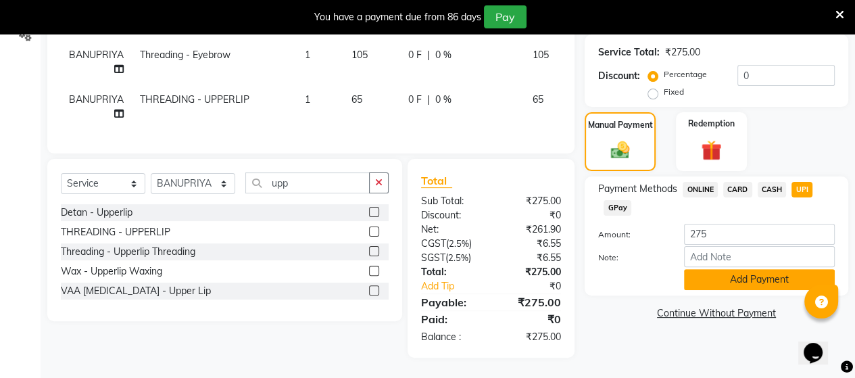
click at [752, 270] on button "Add Payment" at bounding box center [759, 279] width 151 height 21
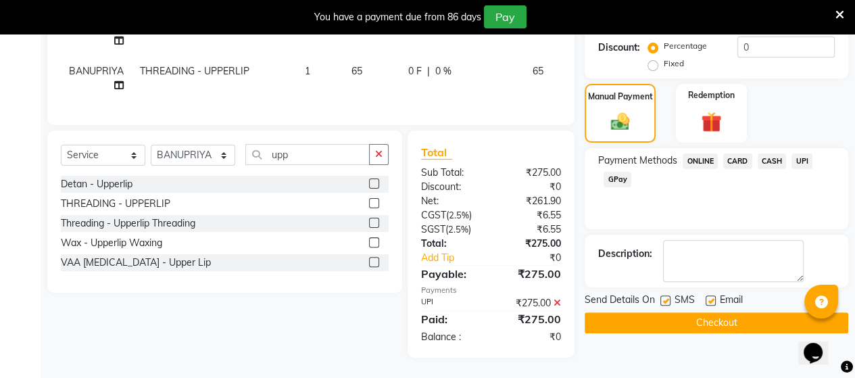
scroll to position [307, 0]
click at [723, 312] on button "Checkout" at bounding box center [717, 322] width 264 height 21
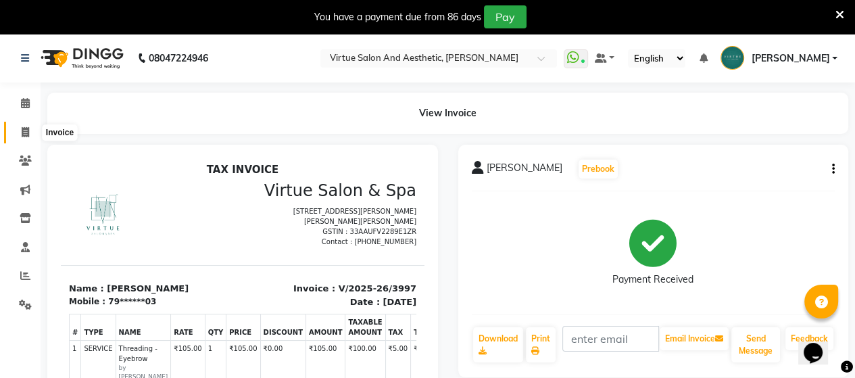
click at [30, 126] on span at bounding box center [26, 133] width 24 height 16
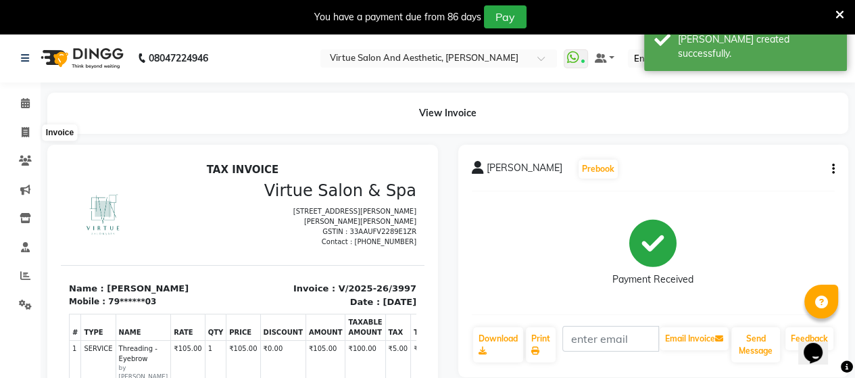
select select "4466"
select select "service"
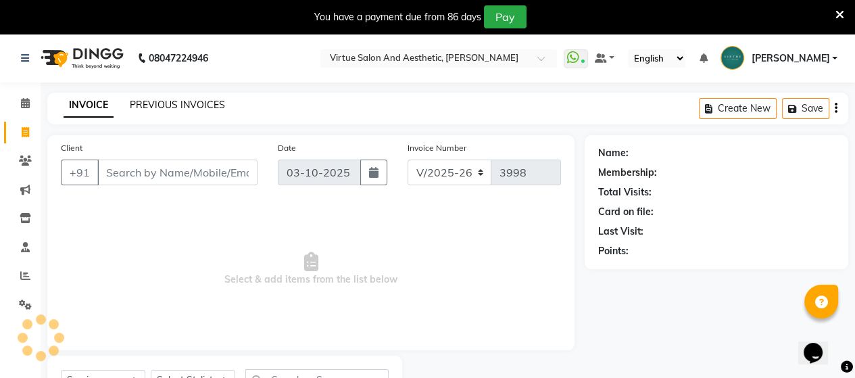
scroll to position [62, 0]
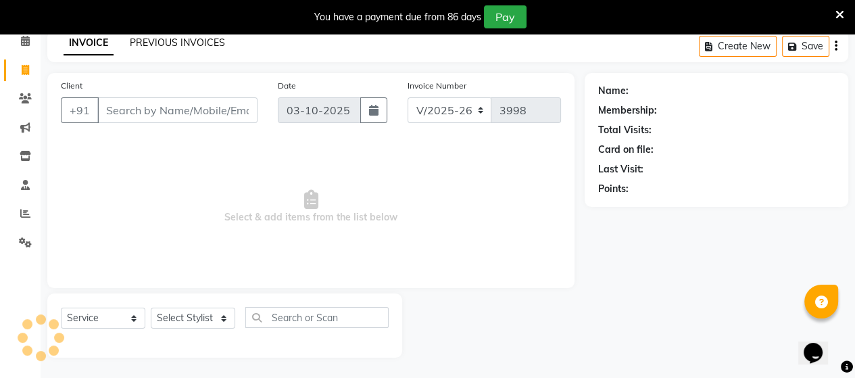
click at [144, 43] on link "PREVIOUS INVOICES" at bounding box center [177, 42] width 95 height 12
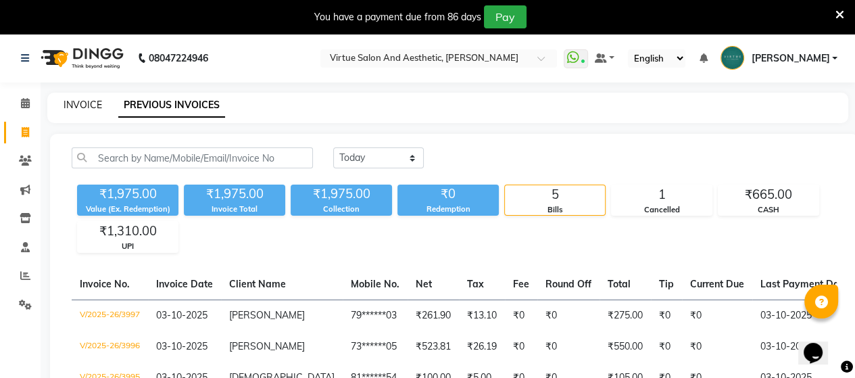
click at [80, 103] on link "INVOICE" at bounding box center [83, 105] width 39 height 12
select select "4466"
select select "service"
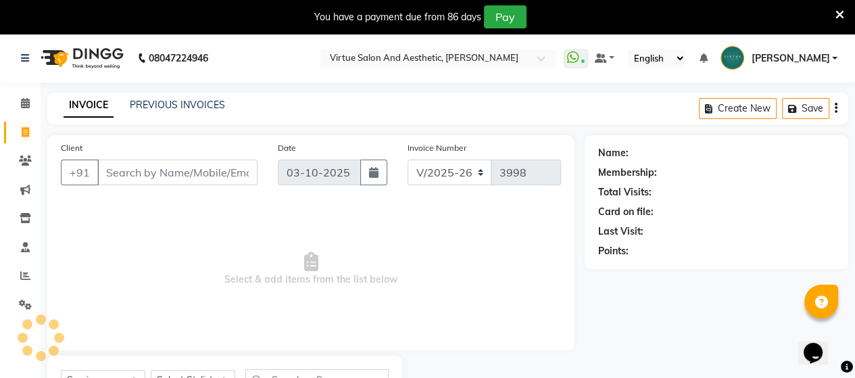
scroll to position [62, 0]
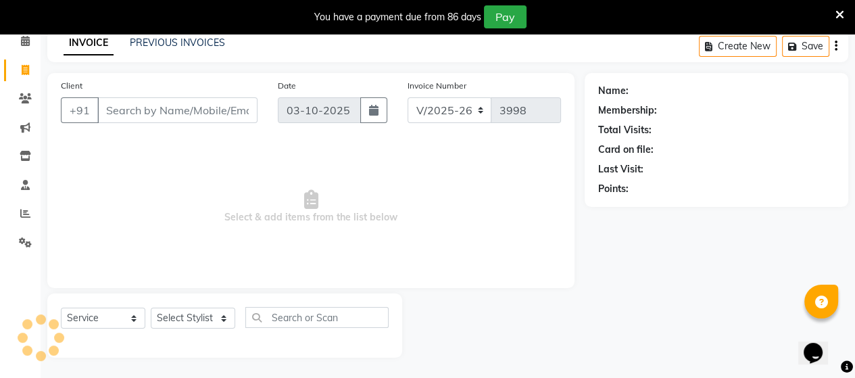
click at [116, 105] on input "Client" at bounding box center [177, 110] width 160 height 26
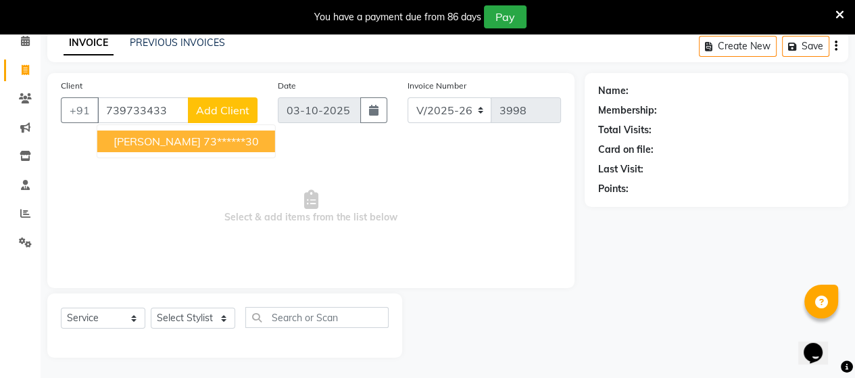
click at [223, 134] on ngb-highlight "73******30" at bounding box center [230, 141] width 55 height 14
type input "73******30"
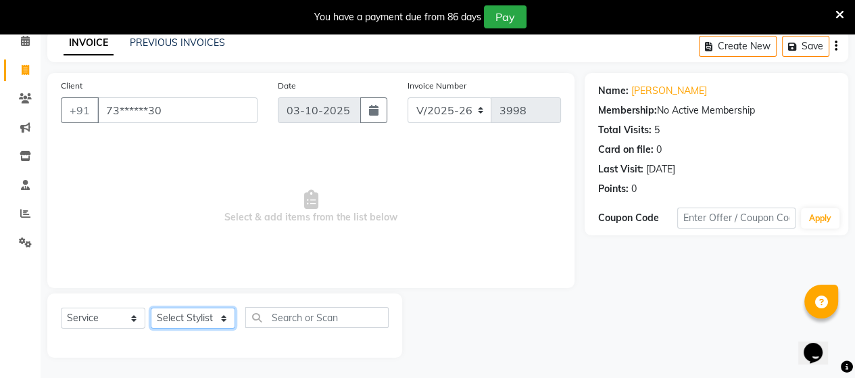
click at [187, 322] on select "Select Stylist Admin [PERSON_NAME] Apsu Auditor Ambattur [PERSON_NAME] Dingg - …" at bounding box center [193, 318] width 84 height 21
select select "30103"
click at [151, 308] on select "Select Stylist Admin [PERSON_NAME] Apsu Auditor Ambattur [PERSON_NAME] Dingg - …" at bounding box center [193, 318] width 84 height 21
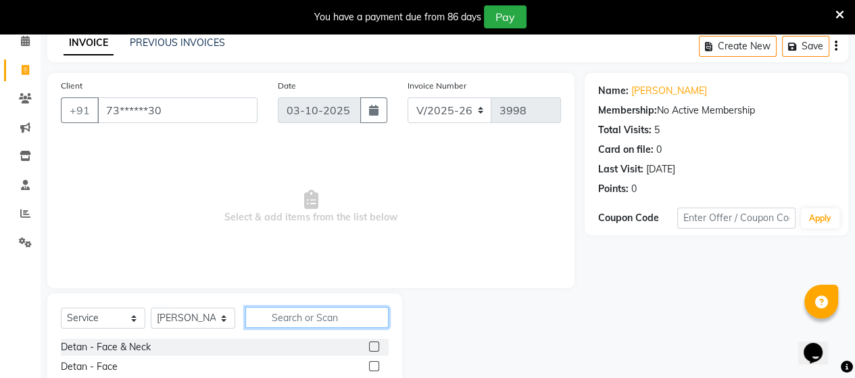
click at [294, 314] on input "text" at bounding box center [316, 317] width 143 height 21
type input "[PERSON_NAME]"
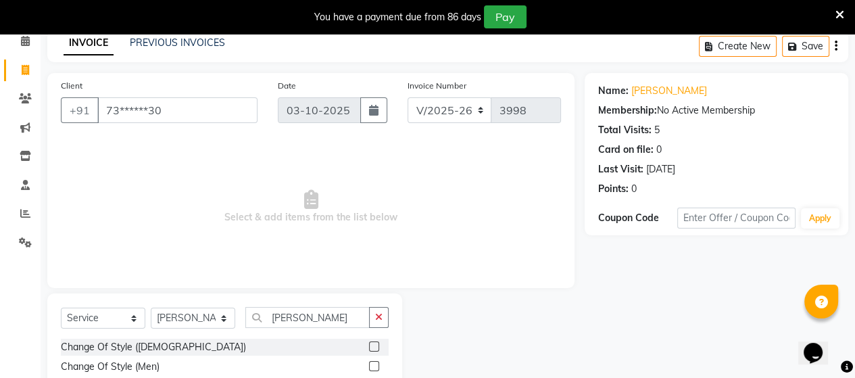
click at [368, 367] on div "Change Of Style (Men)" at bounding box center [225, 366] width 328 height 17
click at [373, 367] on label at bounding box center [374, 366] width 10 height 10
click at [373, 367] on input "checkbox" at bounding box center [373, 366] width 9 height 9
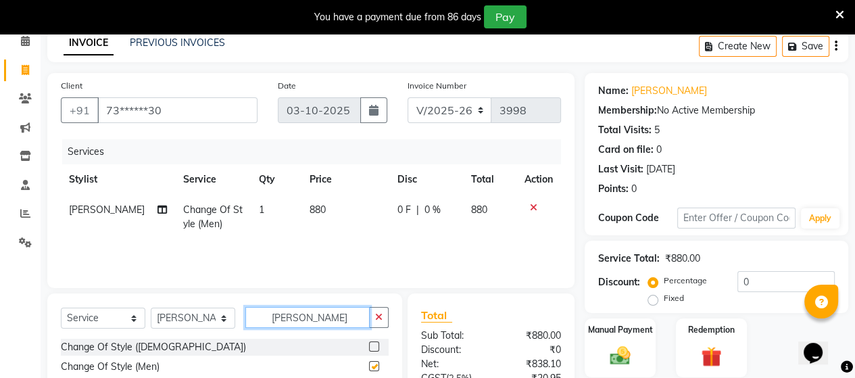
checkbox input "false"
drag, startPoint x: 243, startPoint y: 305, endPoint x: 152, endPoint y: 287, distance: 93.0
click at [152, 287] on div "Client +91 73******30 Date [DATE] Invoice Number V/2025 V/[PHONE_NUMBER] Servic…" at bounding box center [310, 282] width 547 height 419
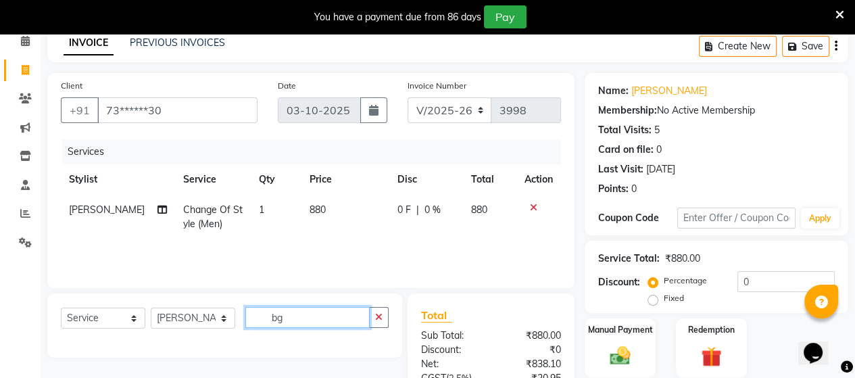
type input "b"
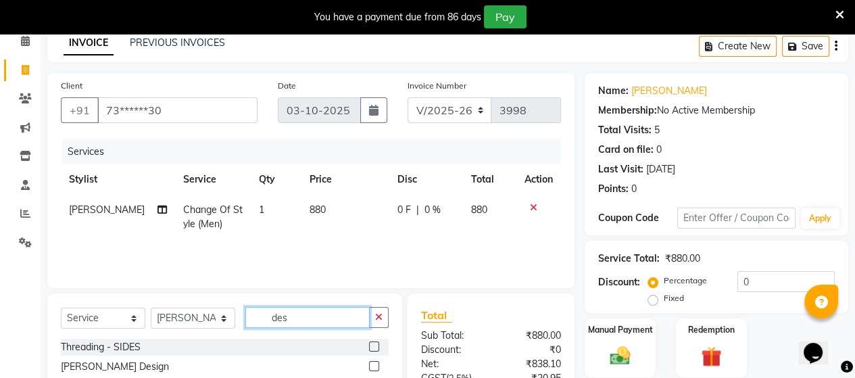
type input "des"
click at [375, 370] on label at bounding box center [374, 366] width 10 height 10
click at [375, 370] on input "checkbox" at bounding box center [373, 366] width 9 height 9
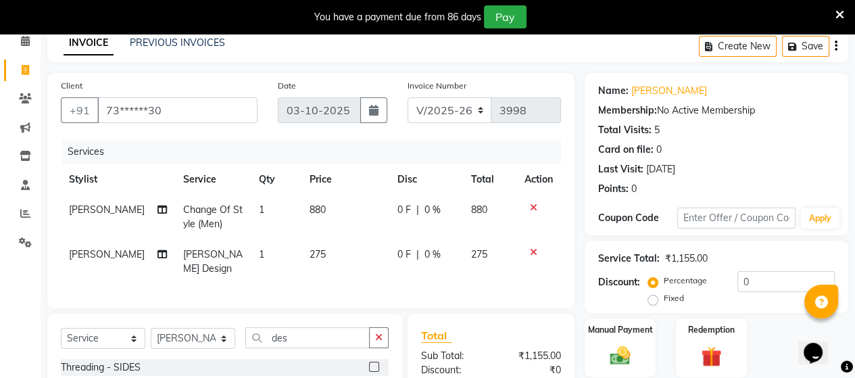
checkbox input "false"
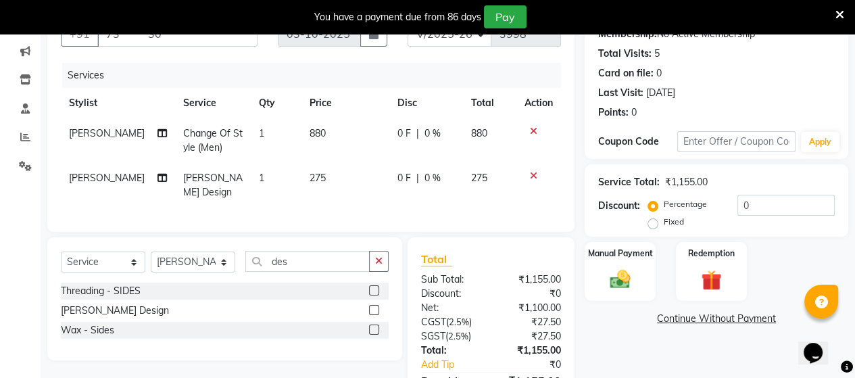
scroll to position [214, 0]
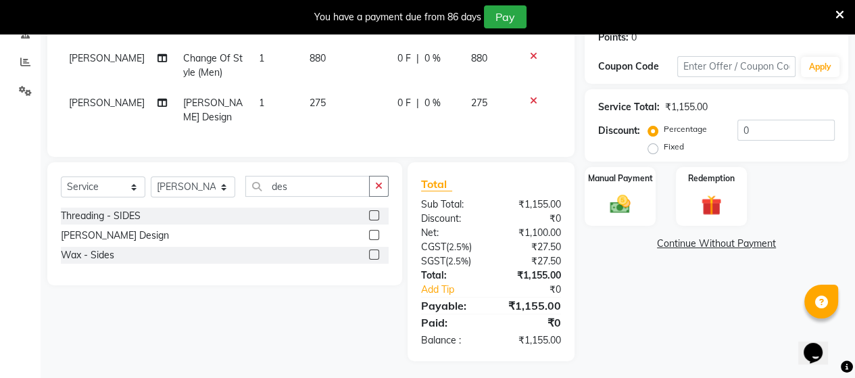
click at [322, 113] on td "275" at bounding box center [345, 110] width 88 height 45
select select "30103"
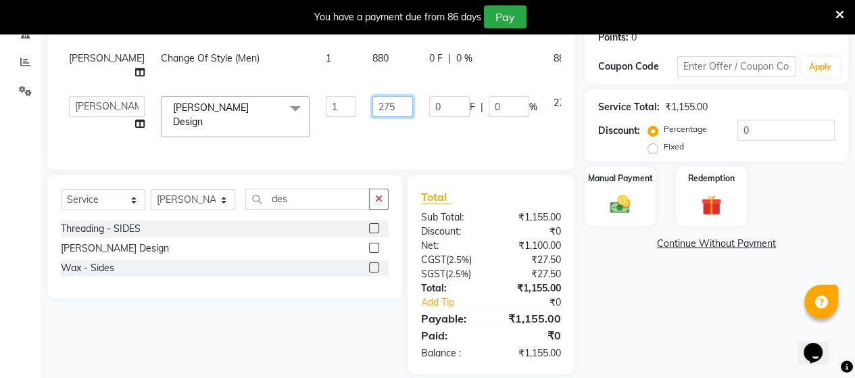
click at [372, 105] on input "275" at bounding box center [392, 106] width 41 height 21
drag, startPoint x: 357, startPoint y: 107, endPoint x: 349, endPoint y: 105, distance: 8.5
click at [372, 105] on input "275" at bounding box center [392, 106] width 41 height 21
click at [372, 108] on input "275" at bounding box center [392, 106] width 41 height 21
type input "270"
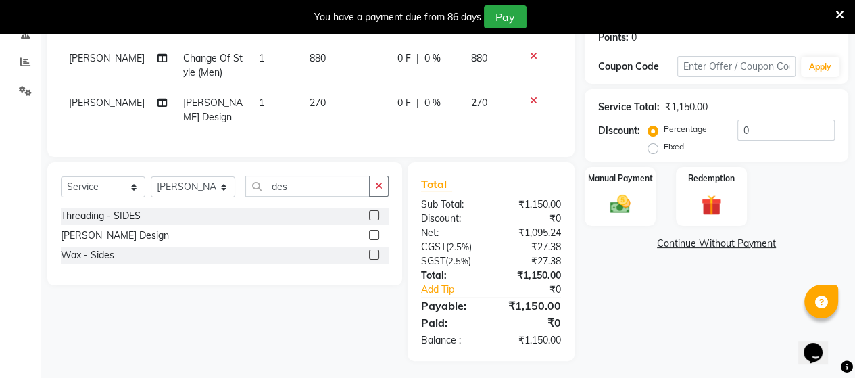
click at [449, 172] on div "Client +91 73******30 Date [DATE] Invoice Number V/2025 V/[PHONE_NUMBER] Servic…" at bounding box center [310, 141] width 547 height 439
click at [629, 237] on link "Continue Without Payment" at bounding box center [716, 244] width 258 height 14
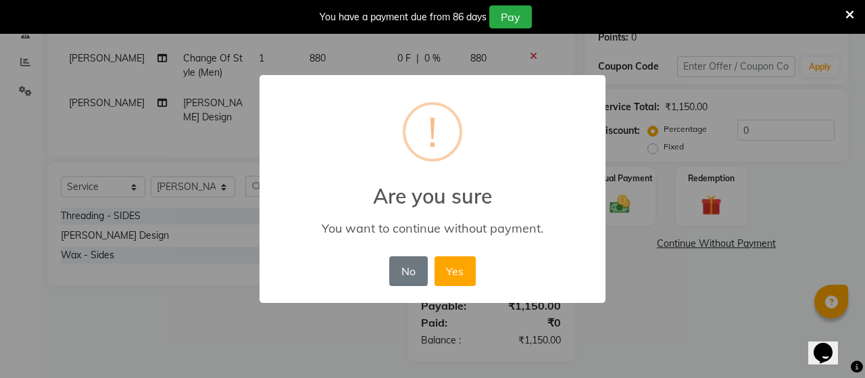
click at [608, 333] on div "× ! Are you sure You want to continue without payment. No No Yes" at bounding box center [432, 189] width 865 height 378
click at [390, 272] on button "No" at bounding box center [408, 271] width 38 height 30
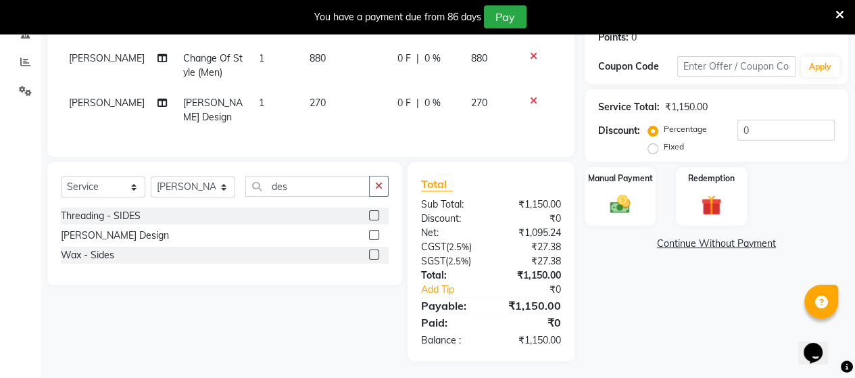
click at [600, 291] on div "Name: [PERSON_NAME] Membership: No Active Membership Total Visits: 5 Card on fi…" at bounding box center [722, 141] width 274 height 439
click at [622, 201] on img at bounding box center [620, 204] width 34 height 24
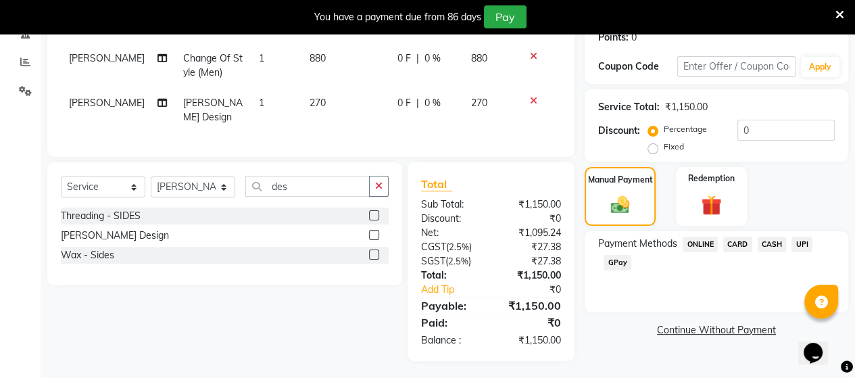
click at [761, 247] on span "CASH" at bounding box center [772, 245] width 29 height 16
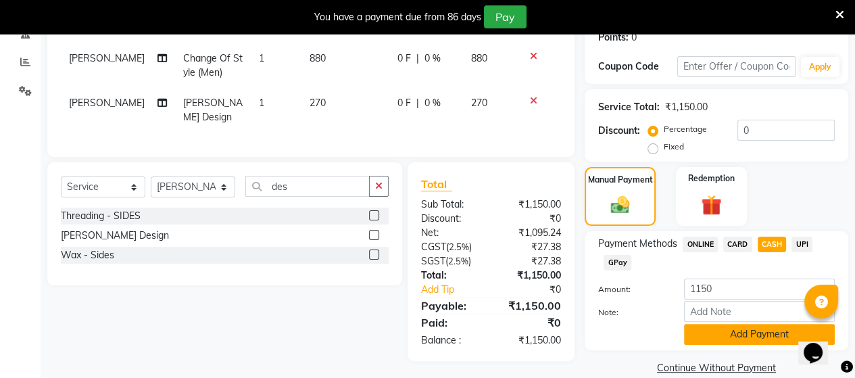
click at [744, 344] on button "Add Payment" at bounding box center [759, 334] width 151 height 21
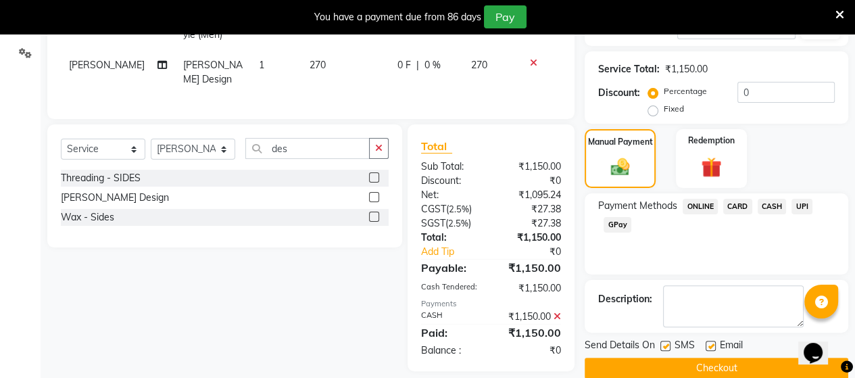
scroll to position [272, 0]
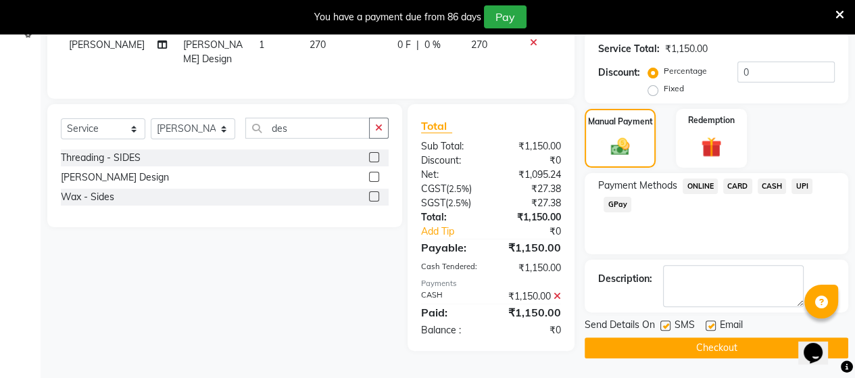
click at [727, 345] on button "Checkout" at bounding box center [717, 347] width 264 height 21
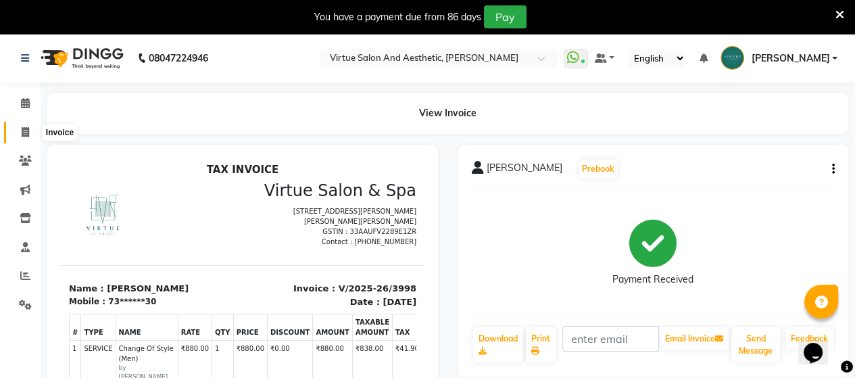
click at [22, 137] on span at bounding box center [26, 133] width 24 height 16
select select "4466"
select select "service"
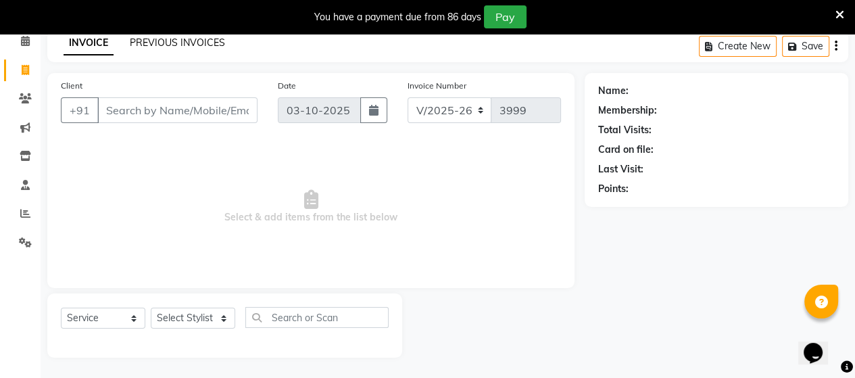
click at [195, 40] on link "PREVIOUS INVOICES" at bounding box center [177, 42] width 95 height 12
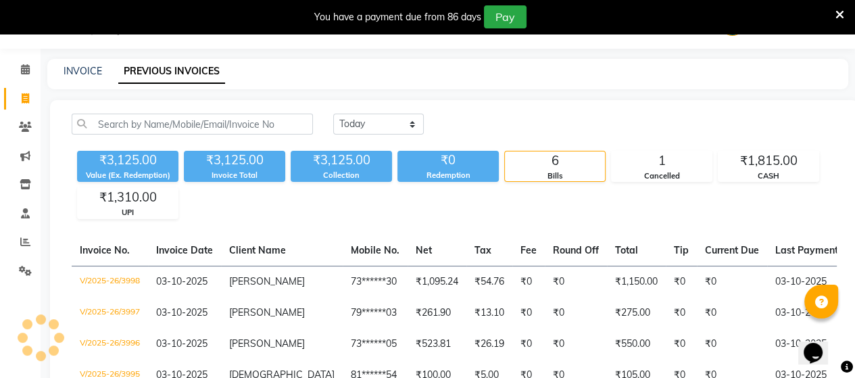
scroll to position [62, 0]
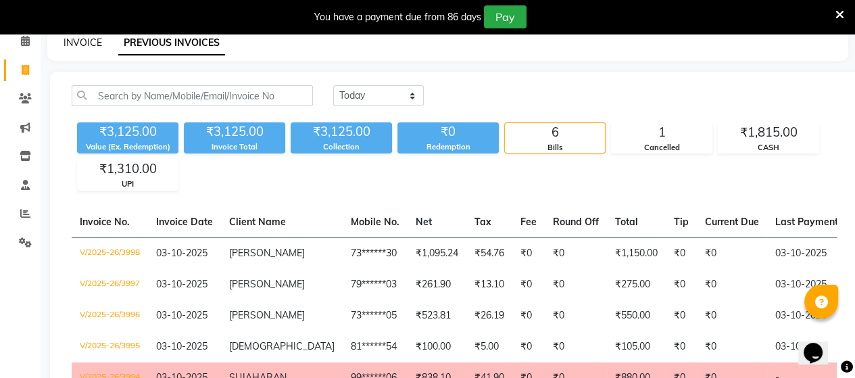
click at [92, 40] on link "INVOICE" at bounding box center [83, 42] width 39 height 12
select select "4466"
select select "service"
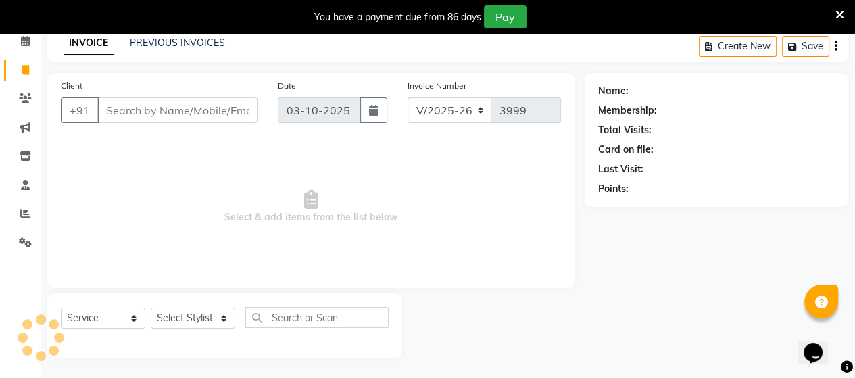
click at [111, 116] on input "Client" at bounding box center [177, 110] width 160 height 26
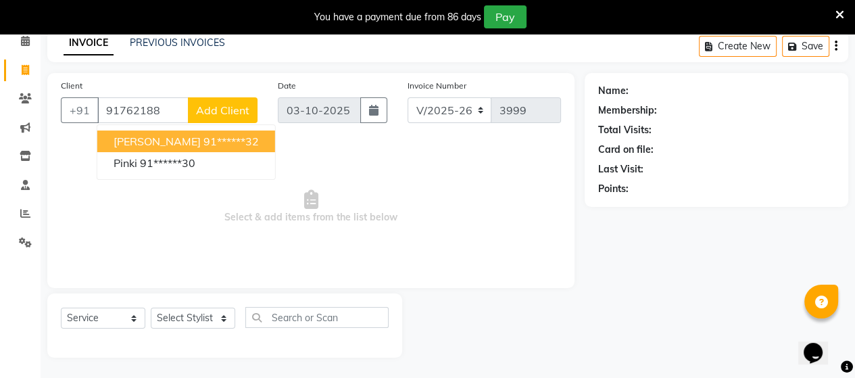
click at [203, 143] on ngb-highlight "91******32" at bounding box center [230, 141] width 55 height 14
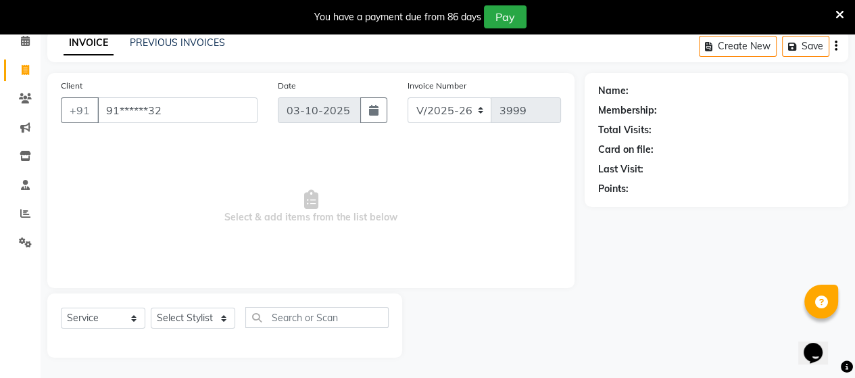
type input "91******32"
select select "1: Object"
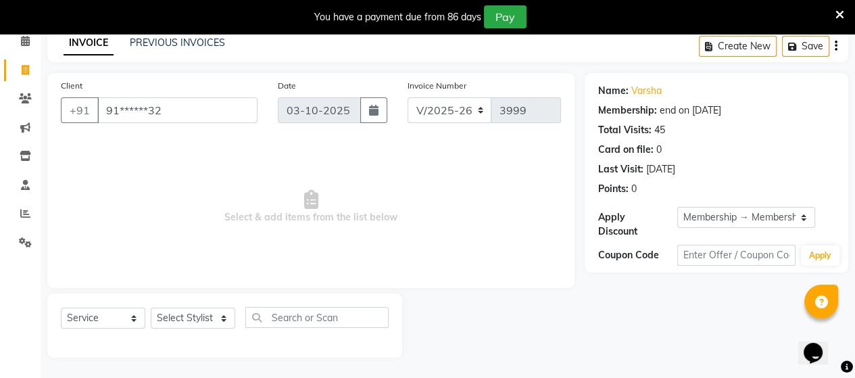
drag, startPoint x: 197, startPoint y: 333, endPoint x: 200, endPoint y: 325, distance: 7.9
click at [200, 326] on div "Select Service Product Membership Package Voucher Prepaid Gift Card Select Styl…" at bounding box center [225, 323] width 328 height 32
click at [201, 324] on select "Select Stylist Admin [PERSON_NAME] Apsu Auditor Ambattur [PERSON_NAME] Dingg - …" at bounding box center [193, 318] width 84 height 21
select select "40345"
click at [151, 308] on select "Select Stylist Admin [PERSON_NAME] Apsu Auditor Ambattur [PERSON_NAME] Dingg - …" at bounding box center [193, 318] width 84 height 21
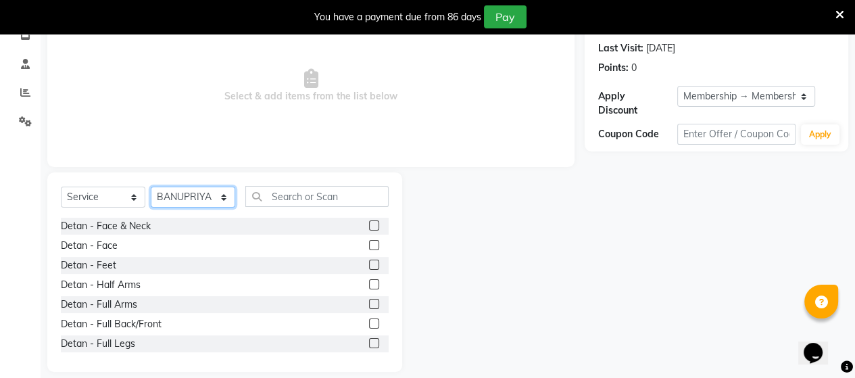
scroll to position [197, 0]
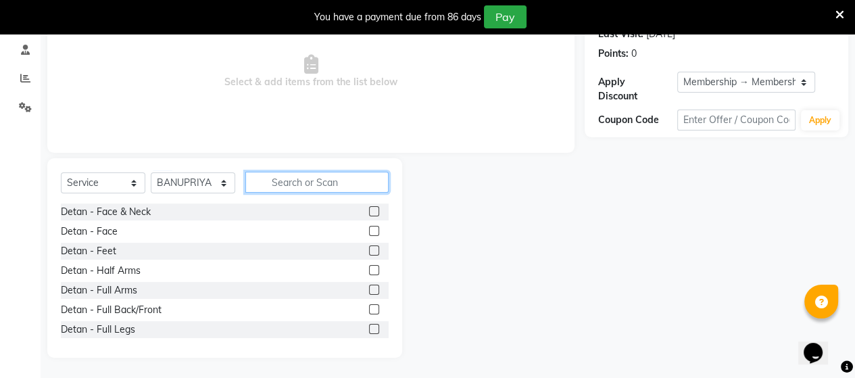
click at [285, 184] on input "text" at bounding box center [316, 182] width 143 height 21
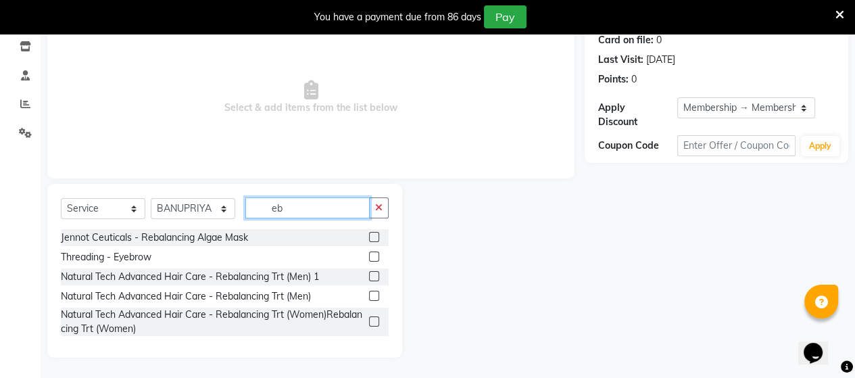
scroll to position [172, 0]
type input "eb"
click at [370, 260] on label at bounding box center [374, 256] width 10 height 10
click at [370, 260] on input "checkbox" at bounding box center [373, 257] width 9 height 9
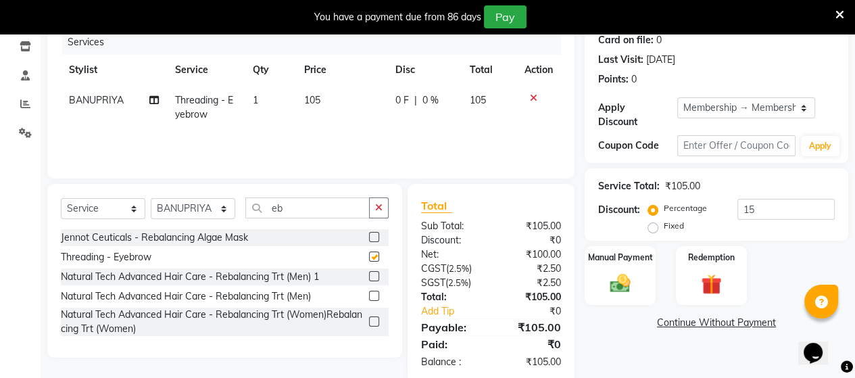
checkbox input "false"
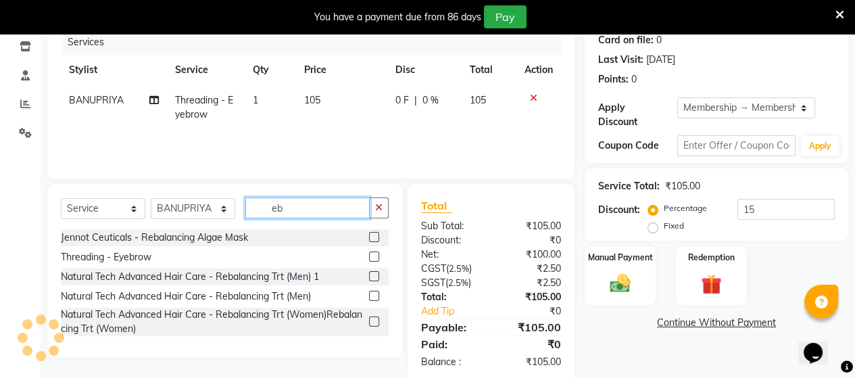
drag, startPoint x: 293, startPoint y: 203, endPoint x: 254, endPoint y: 194, distance: 39.5
click at [254, 194] on div "Select Service Product Membership Package Voucher Prepaid Gift Card Select Styl…" at bounding box center [224, 271] width 355 height 174
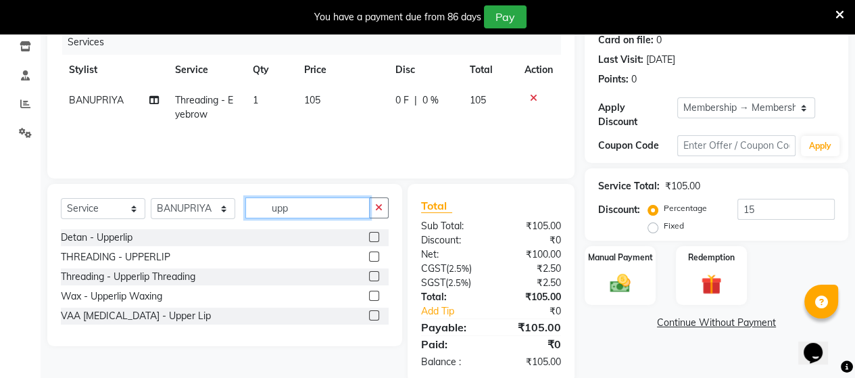
type input "upp"
click at [376, 256] on label at bounding box center [374, 256] width 10 height 10
click at [376, 256] on input "checkbox" at bounding box center [373, 257] width 9 height 9
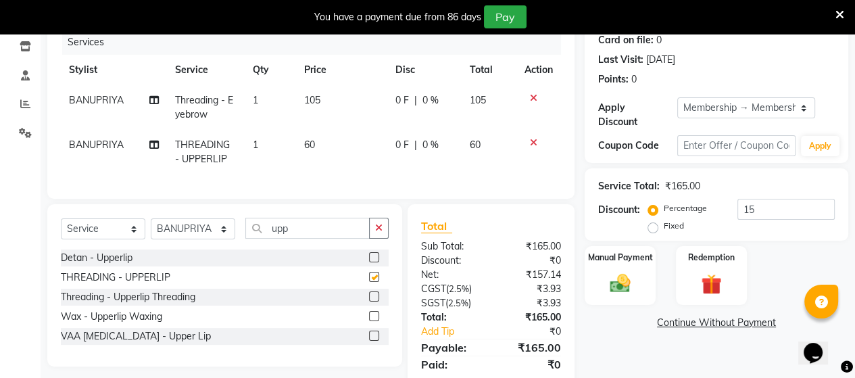
checkbox input "false"
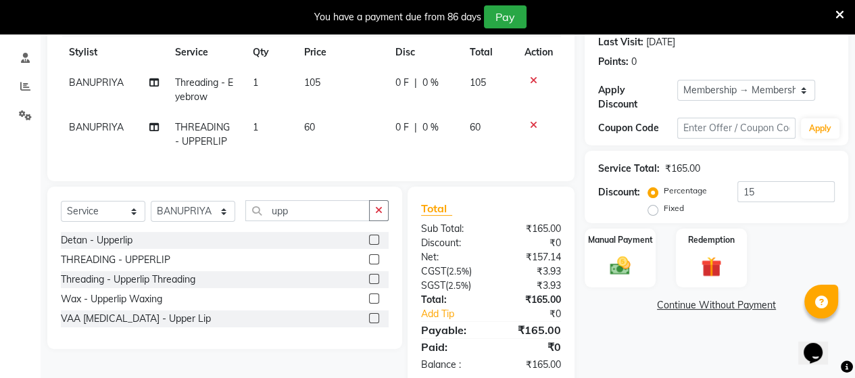
scroll to position [159, 0]
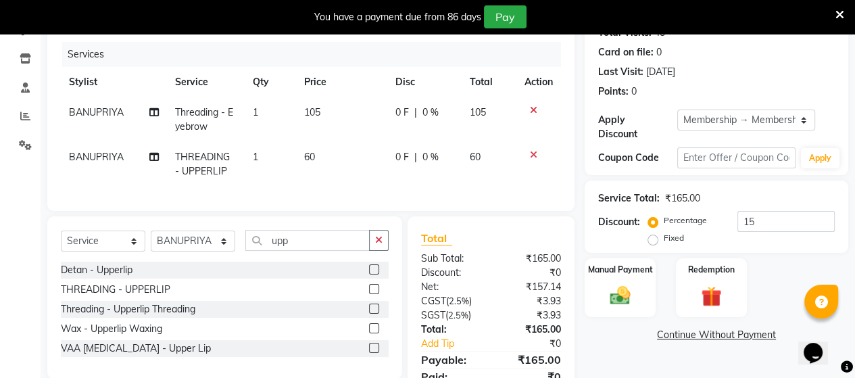
click at [319, 150] on td "60" at bounding box center [341, 164] width 91 height 45
select select "40345"
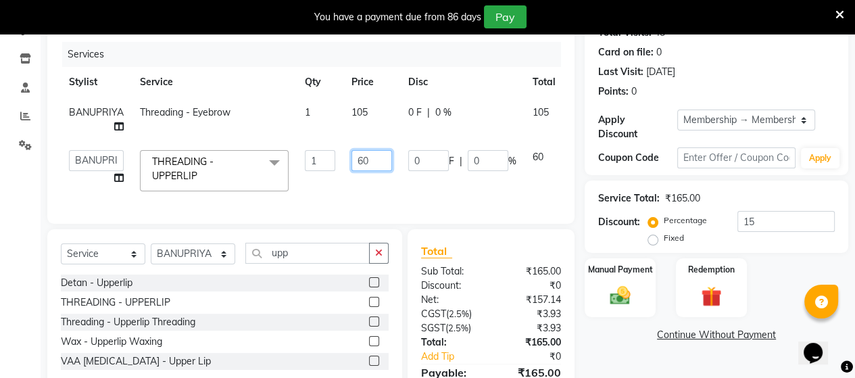
click at [365, 162] on input "60" at bounding box center [371, 160] width 41 height 21
click at [365, 161] on input "60" at bounding box center [371, 160] width 41 height 21
type input "65"
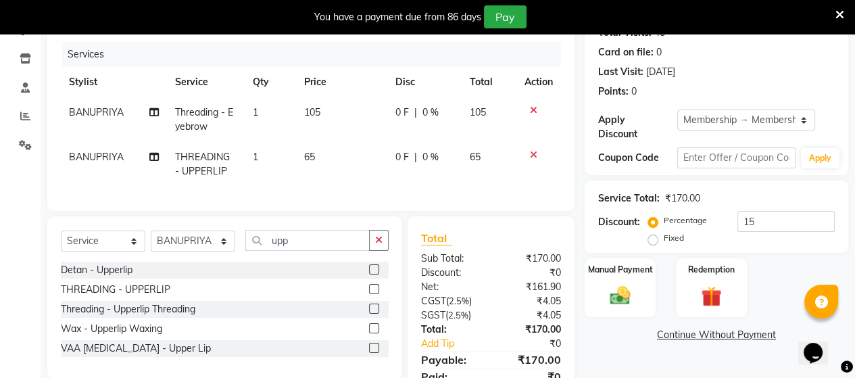
click at [494, 237] on div "Client +91 91******32 Date [DATE] Invoice Number V/2025 V/[PHONE_NUMBER] Servic…" at bounding box center [310, 195] width 547 height 439
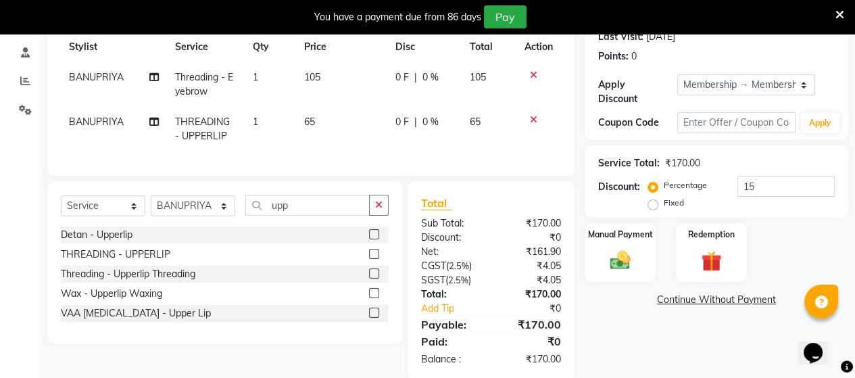
scroll to position [227, 0]
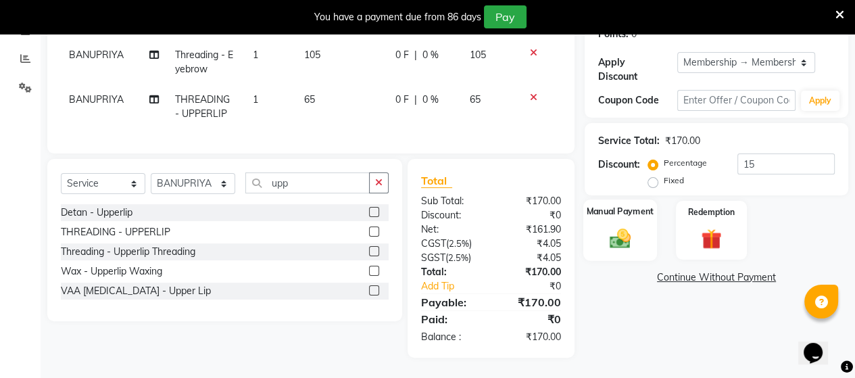
click at [599, 218] on div "Manual Payment" at bounding box center [620, 230] width 74 height 62
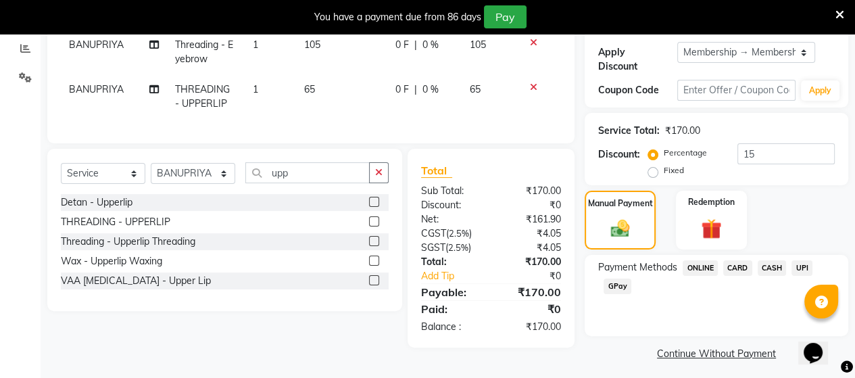
click at [806, 260] on span "UPI" at bounding box center [801, 268] width 21 height 16
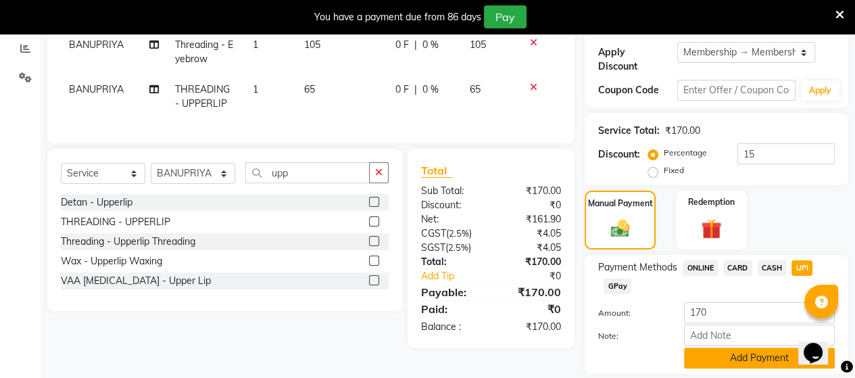
click at [783, 347] on button "Add Payment" at bounding box center [759, 357] width 151 height 21
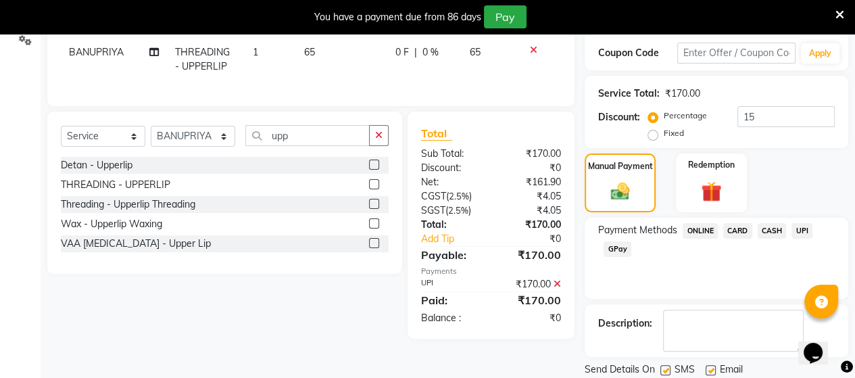
scroll to position [298, 0]
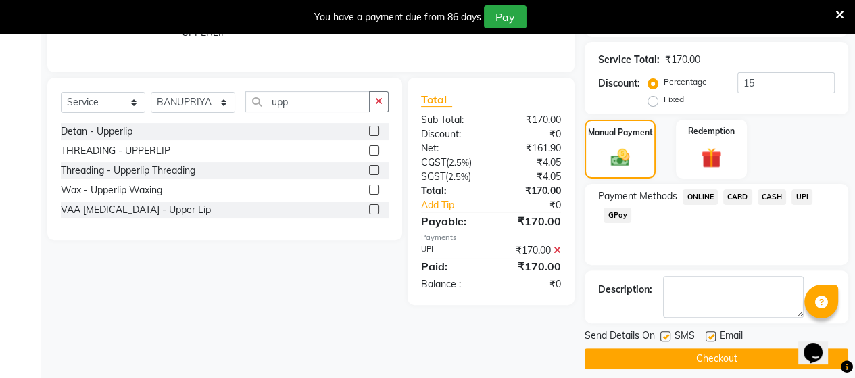
click at [780, 349] on button "Checkout" at bounding box center [717, 358] width 264 height 21
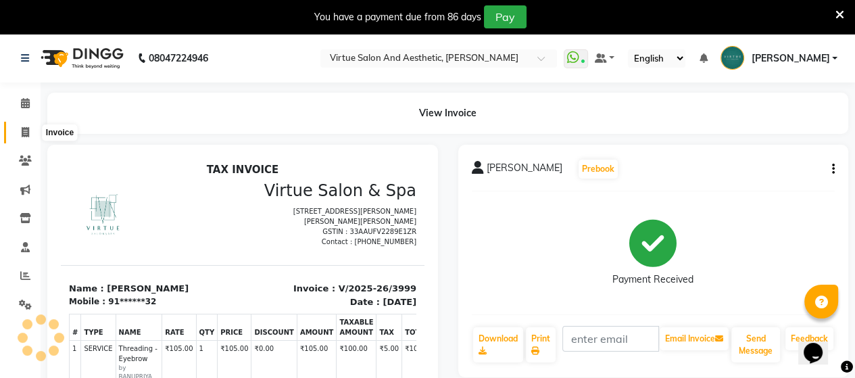
click at [24, 132] on icon at bounding box center [25, 132] width 7 height 10
select select "4466"
select select "service"
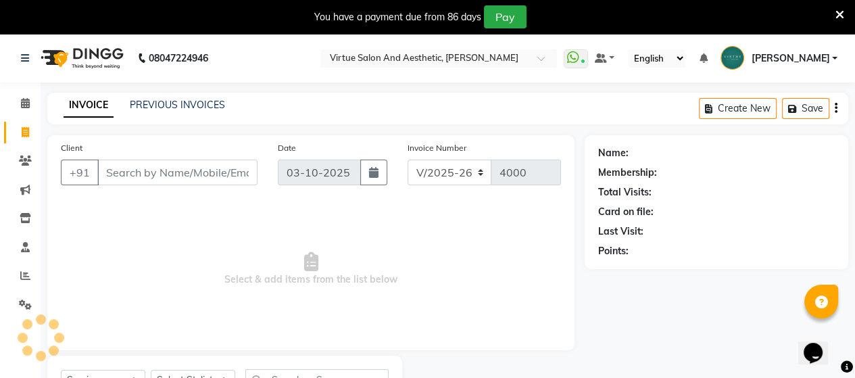
scroll to position [62, 0]
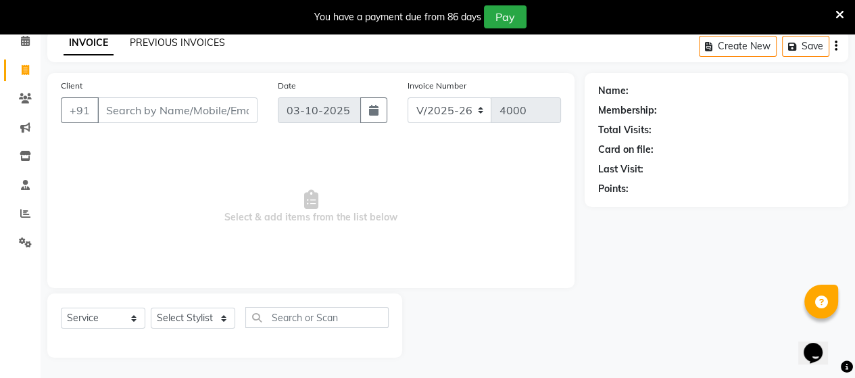
click at [185, 42] on link "PREVIOUS INVOICES" at bounding box center [177, 42] width 95 height 12
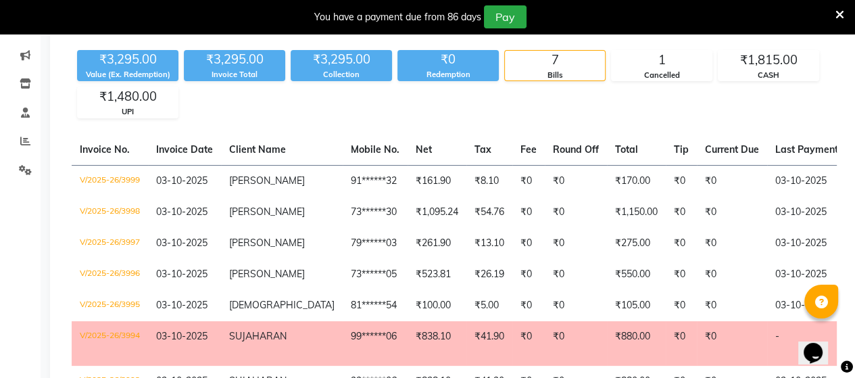
scroll to position [62, 0]
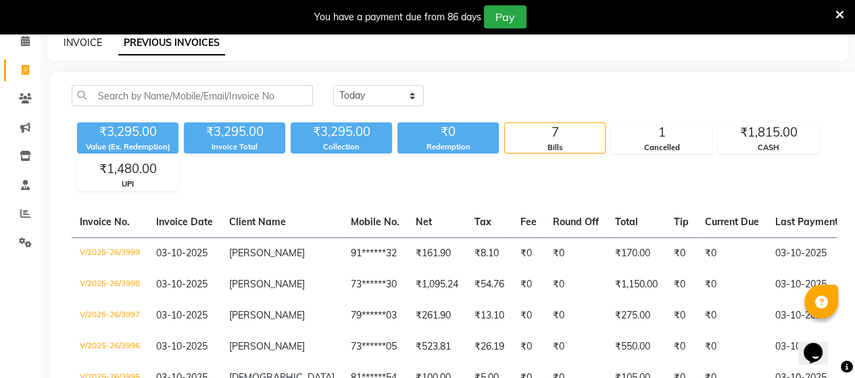
click at [82, 43] on link "INVOICE" at bounding box center [83, 42] width 39 height 12
select select "4466"
select select "service"
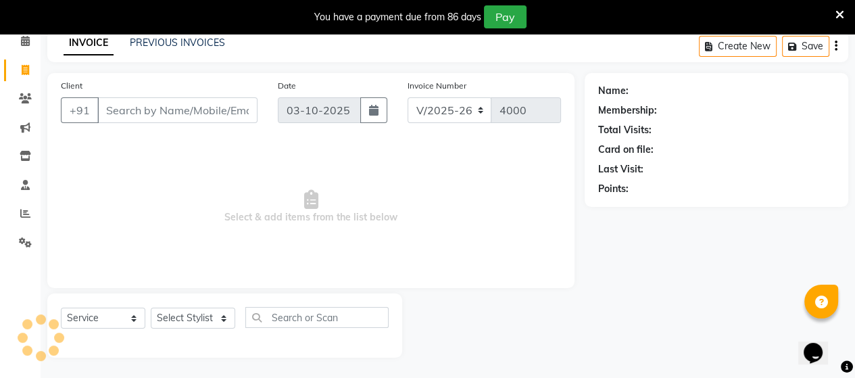
click at [189, 112] on input "Client" at bounding box center [177, 110] width 160 height 26
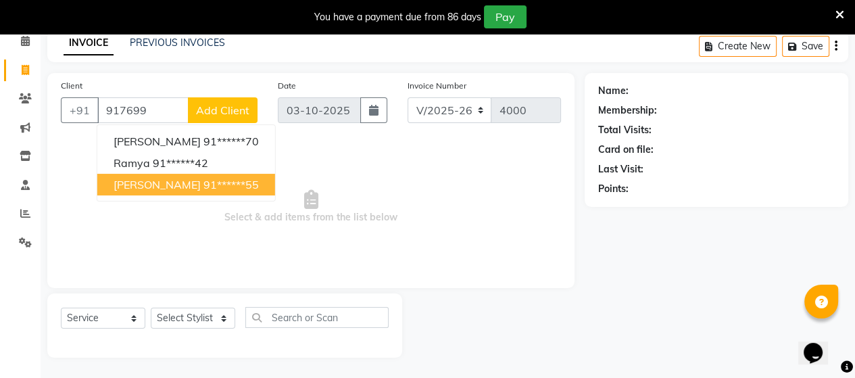
drag, startPoint x: 222, startPoint y: 177, endPoint x: 230, endPoint y: 249, distance: 72.2
click at [222, 178] on ngb-highlight "91******55" at bounding box center [230, 185] width 55 height 14
type input "91******55"
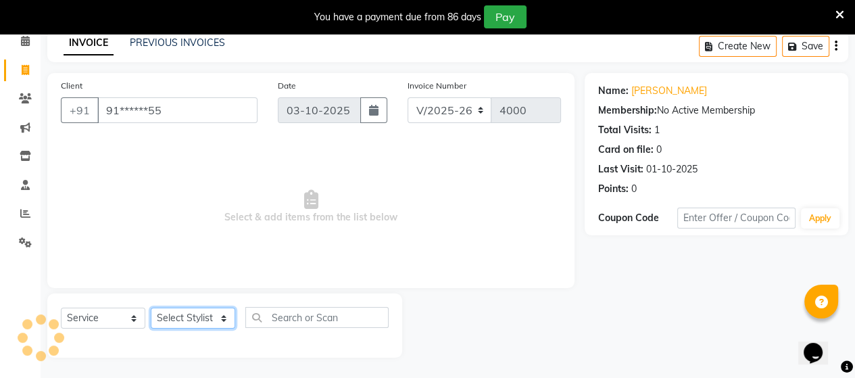
drag, startPoint x: 210, startPoint y: 315, endPoint x: 214, endPoint y: 303, distance: 12.8
click at [214, 303] on div "Select Service Product Membership Package Voucher Prepaid Gift Card Select Styl…" at bounding box center [224, 325] width 355 height 64
select select "25074"
click at [151, 308] on select "Select Stylist Admin [PERSON_NAME] Apsu Auditor Ambattur [PERSON_NAME] Dingg - …" at bounding box center [193, 318] width 84 height 21
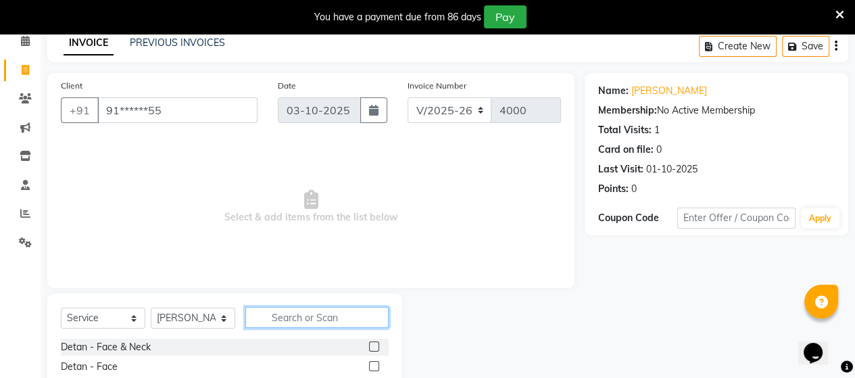
click at [303, 321] on input "text" at bounding box center [316, 317] width 143 height 21
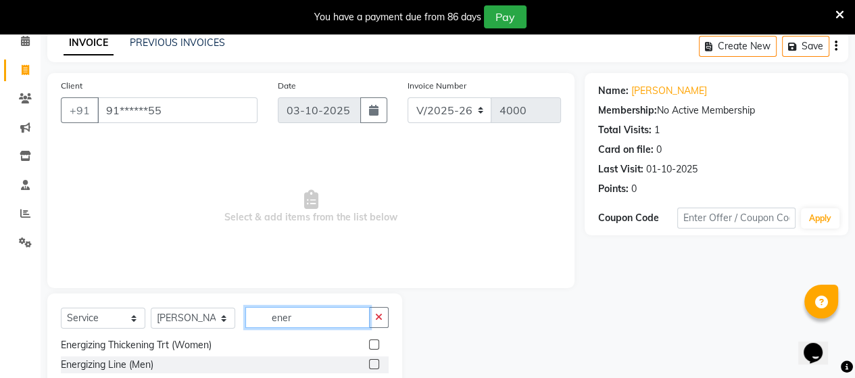
type input "ener"
drag, startPoint x: 364, startPoint y: 345, endPoint x: 358, endPoint y: 308, distance: 37.1
click at [369, 343] on label at bounding box center [374, 344] width 10 height 10
click at [369, 343] on input "checkbox" at bounding box center [373, 345] width 9 height 9
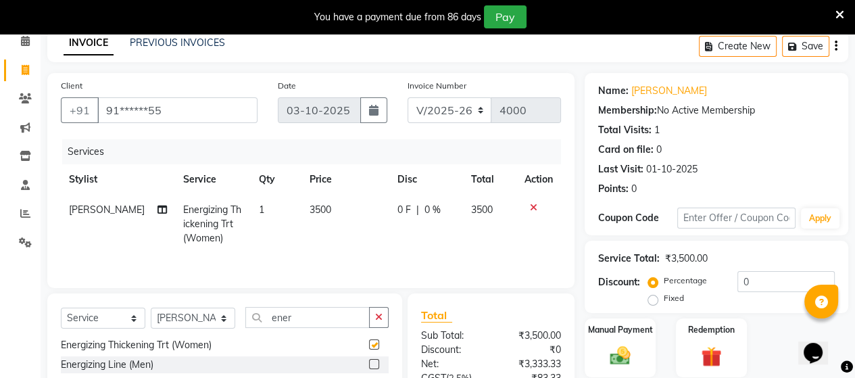
checkbox input "false"
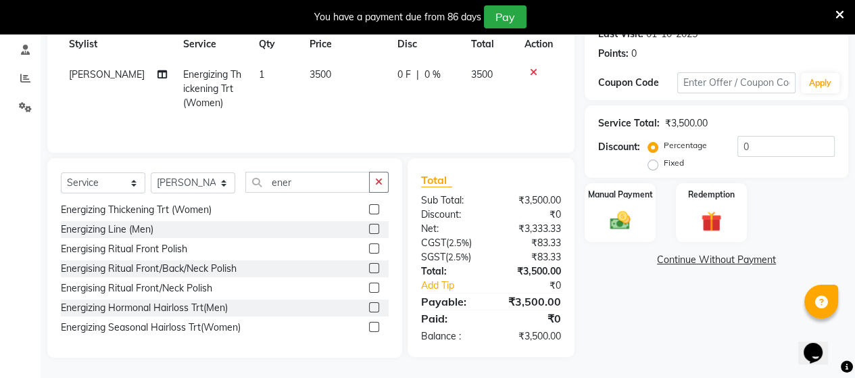
click at [310, 70] on span "3500" at bounding box center [321, 74] width 22 height 12
select select "25074"
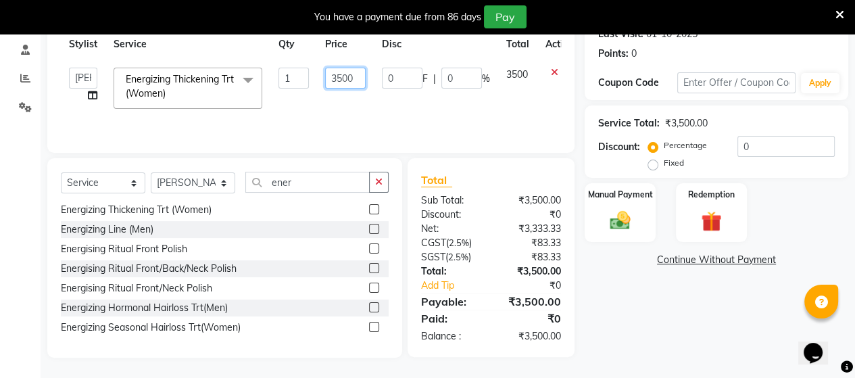
drag, startPoint x: 353, startPoint y: 75, endPoint x: 339, endPoint y: 70, distance: 15.2
click at [339, 70] on input "3500" at bounding box center [345, 78] width 41 height 21
type input "3675"
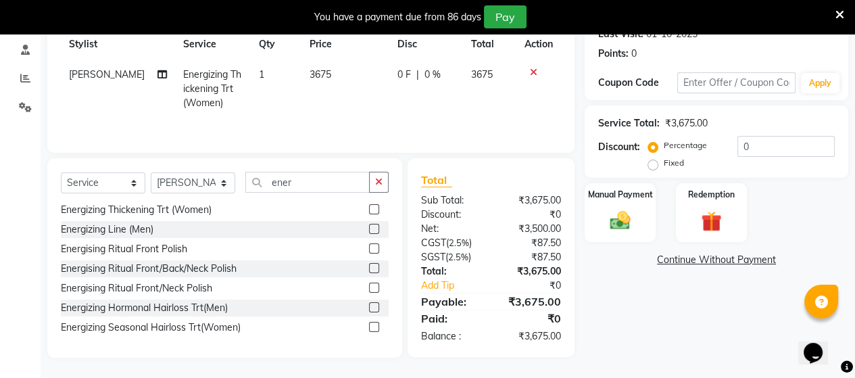
click at [458, 142] on div "Client +91 91******55 Date [DATE] Invoice Number V/2025 V/[PHONE_NUMBER] Servic…" at bounding box center [310, 45] width 527 height 215
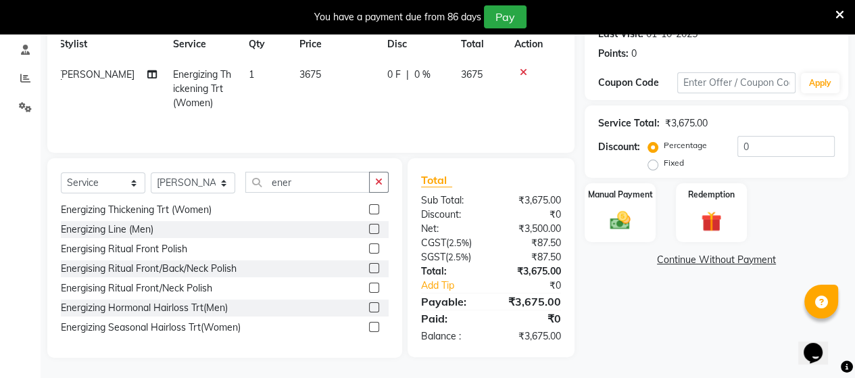
scroll to position [0, 0]
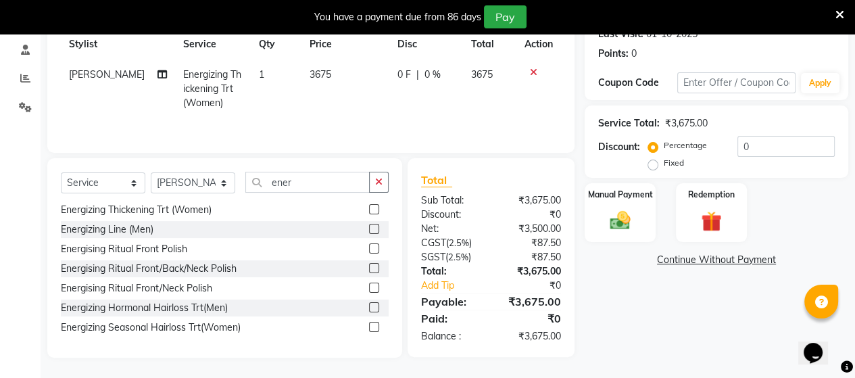
click at [319, 70] on span "3675" at bounding box center [321, 74] width 22 height 12
select select "25074"
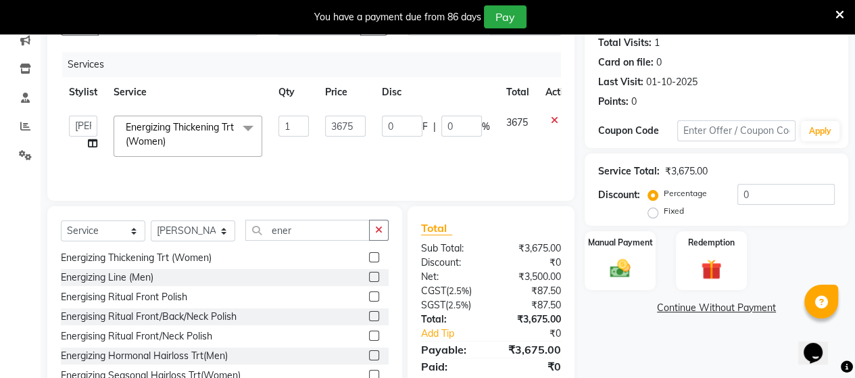
scroll to position [197, 0]
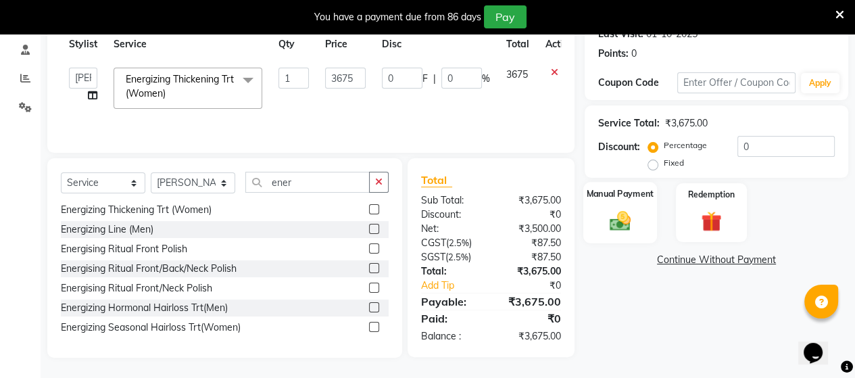
click at [619, 216] on img at bounding box center [620, 220] width 34 height 24
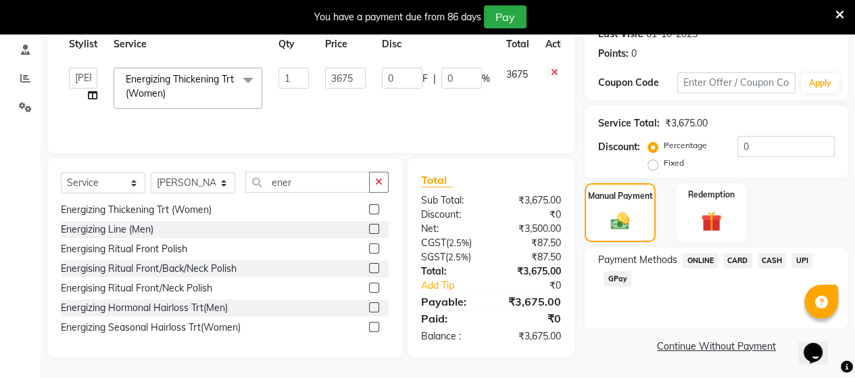
click at [775, 259] on span "CASH" at bounding box center [772, 261] width 29 height 16
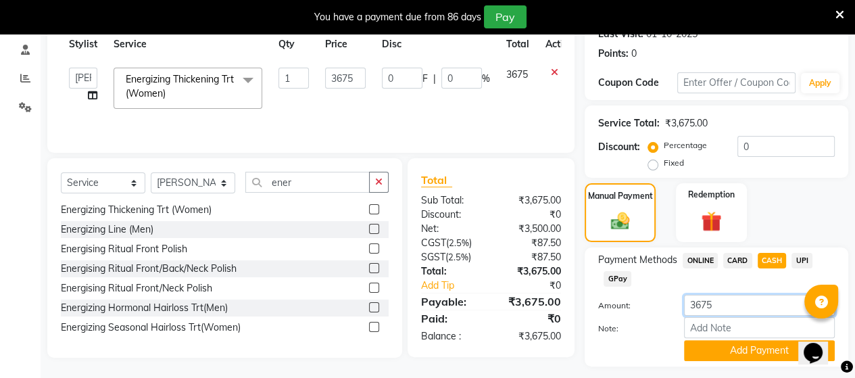
drag, startPoint x: 727, startPoint y: 310, endPoint x: 668, endPoint y: 291, distance: 62.2
click at [668, 291] on div "Payment Methods ONLINE CARD CASH UPI GPay Amount: 3675 Note: Add Payment" at bounding box center [716, 307] width 237 height 108
type input "4000"
drag, startPoint x: 716, startPoint y: 358, endPoint x: 735, endPoint y: 348, distance: 21.8
click at [735, 348] on button "Add Payment" at bounding box center [759, 350] width 151 height 21
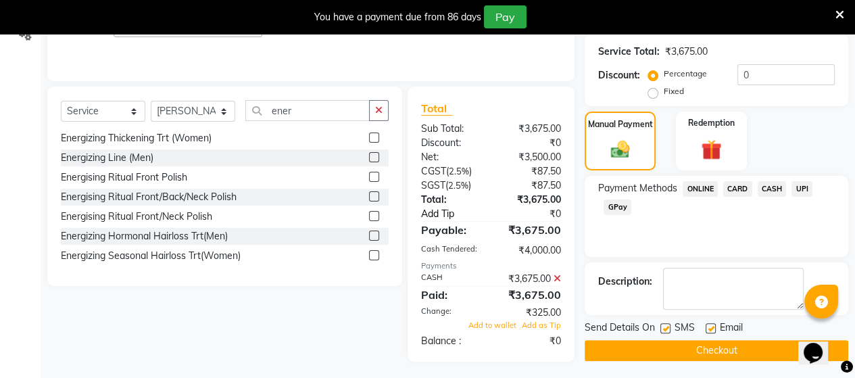
scroll to position [273, 0]
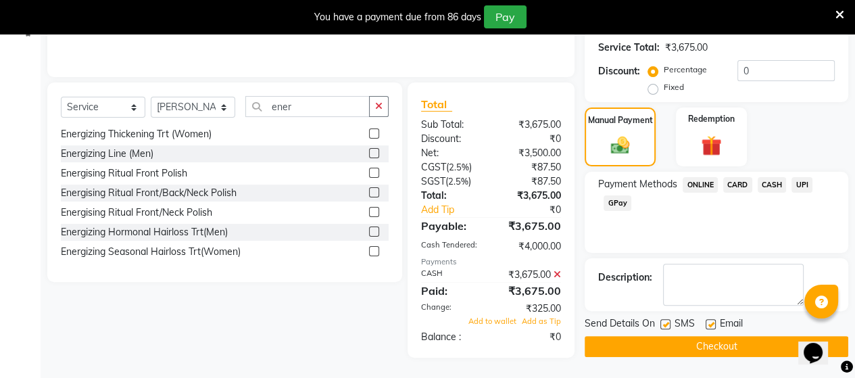
click at [661, 349] on button "Checkout" at bounding box center [717, 346] width 264 height 21
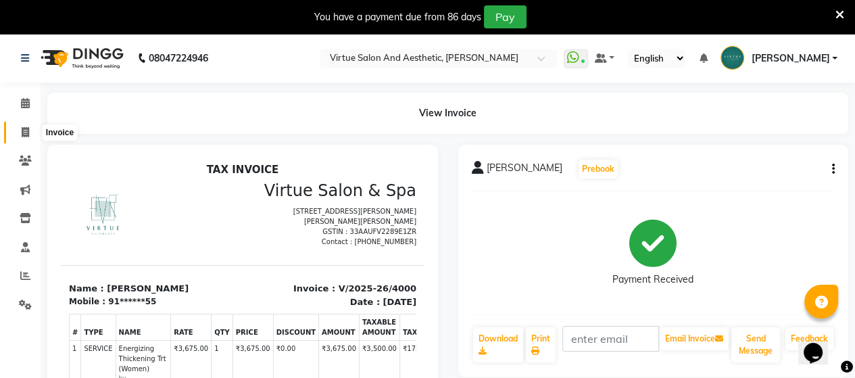
click at [20, 134] on span at bounding box center [26, 133] width 24 height 16
select select "4466"
select select "service"
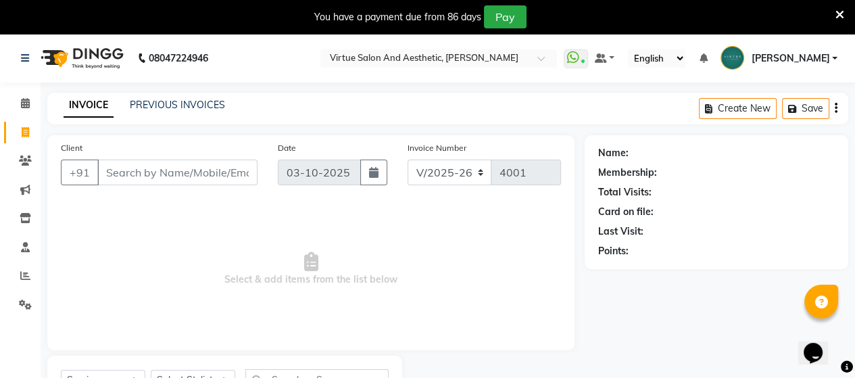
click at [172, 114] on div "INVOICE PREVIOUS INVOICES Create New Save" at bounding box center [447, 109] width 801 height 32
click at [193, 107] on link "PREVIOUS INVOICES" at bounding box center [177, 105] width 95 height 12
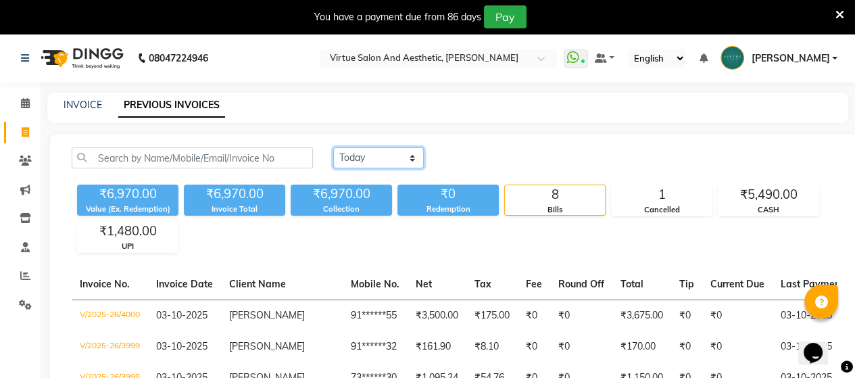
click at [414, 160] on select "[DATE] [DATE] Custom Range" at bounding box center [378, 157] width 91 height 21
select select "range"
click at [333, 147] on select "[DATE] [DATE] Custom Range" at bounding box center [378, 157] width 91 height 21
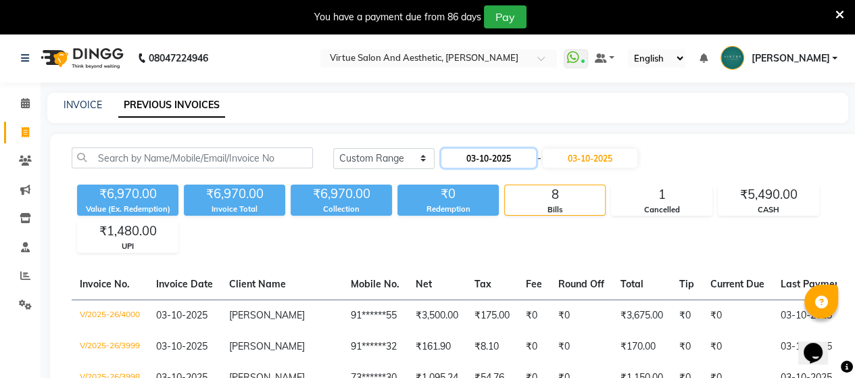
click at [529, 153] on input "03-10-2025" at bounding box center [488, 158] width 95 height 19
select select "10"
select select "2025"
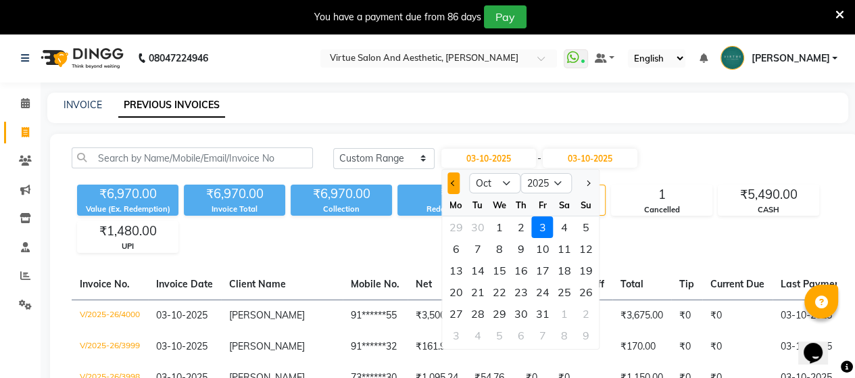
click at [454, 191] on button "Previous month" at bounding box center [453, 183] width 11 height 22
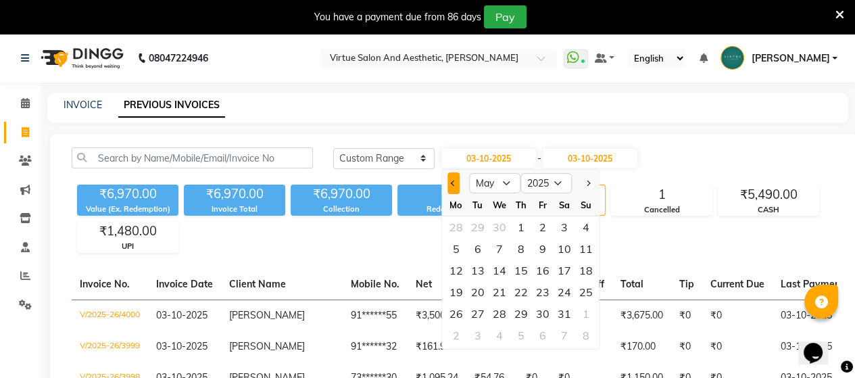
click at [449, 187] on button "Previous month" at bounding box center [453, 183] width 11 height 22
select select "4"
click at [479, 230] on div "1" at bounding box center [478, 227] width 22 height 22
type input "[DATE]"
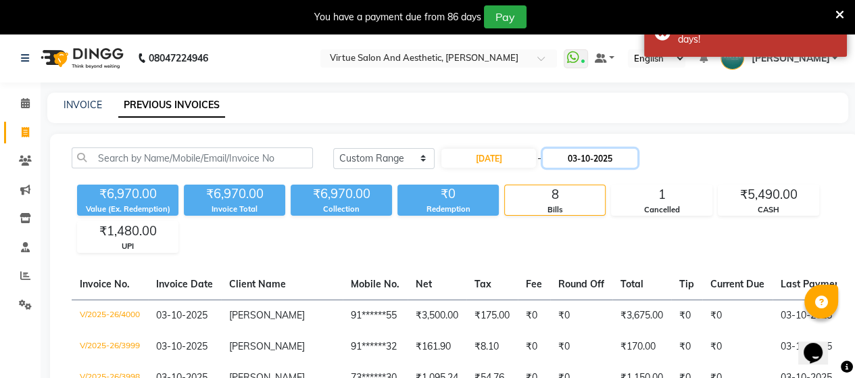
click at [597, 161] on input "03-10-2025" at bounding box center [590, 158] width 95 height 19
select select "10"
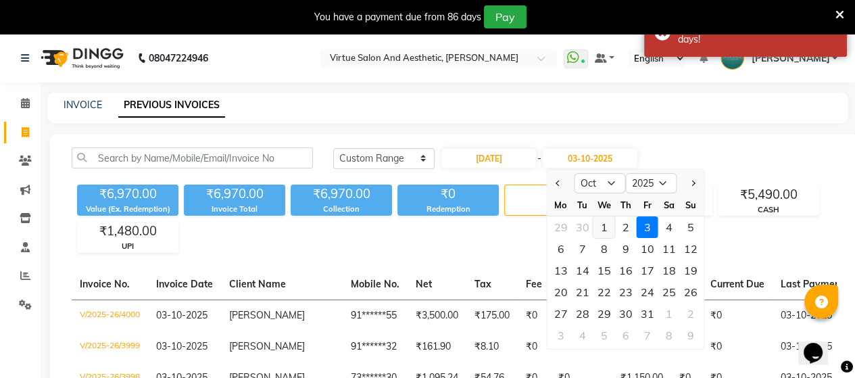
click at [606, 227] on div "1" at bounding box center [604, 227] width 22 height 22
type input "01-10-2025"
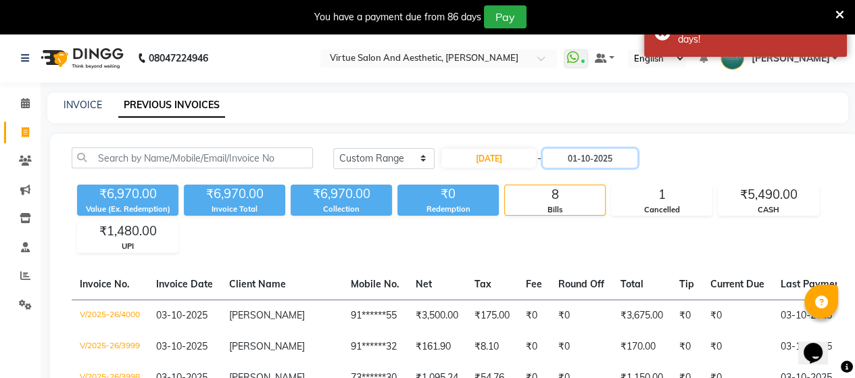
drag, startPoint x: 559, startPoint y: 159, endPoint x: 574, endPoint y: 192, distance: 36.6
click at [565, 173] on div "[DATE] [DATE] Custom Range [DATE] - [DATE]" at bounding box center [585, 163] width 524 height 32
click at [570, 160] on input "01-10-2025" at bounding box center [590, 158] width 95 height 19
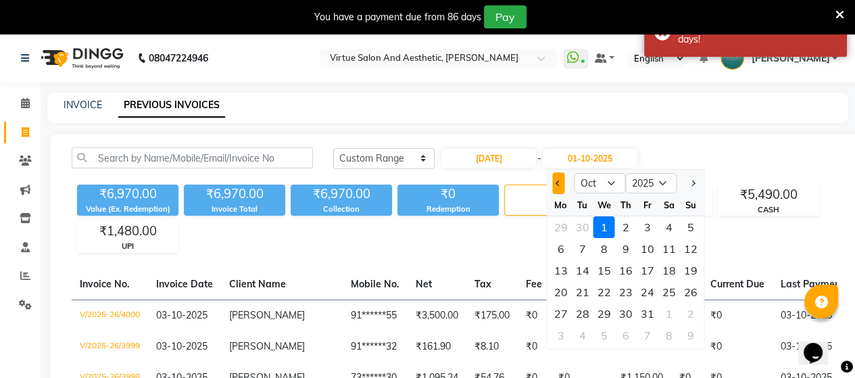
click at [563, 187] on button "Previous month" at bounding box center [558, 183] width 11 height 22
click at [563, 191] on button "Previous month" at bounding box center [558, 183] width 11 height 22
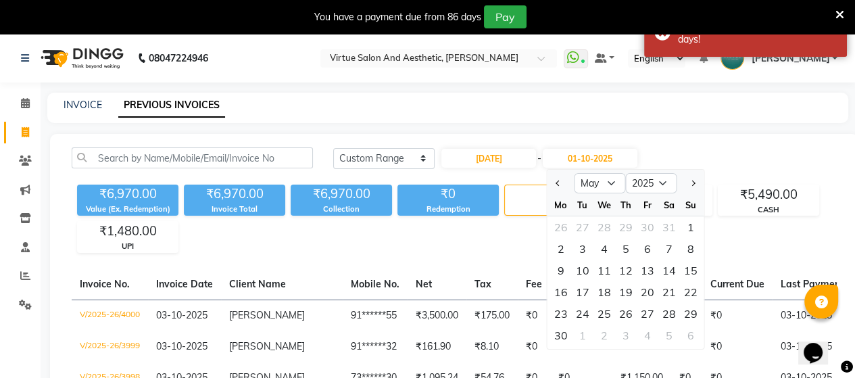
click at [564, 192] on div at bounding box center [560, 183] width 27 height 22
drag, startPoint x: 553, startPoint y: 186, endPoint x: 570, endPoint y: 194, distance: 19.4
click at [557, 187] on button "Previous month" at bounding box center [558, 183] width 11 height 22
select select "4"
click at [577, 228] on div "1" at bounding box center [583, 227] width 22 height 22
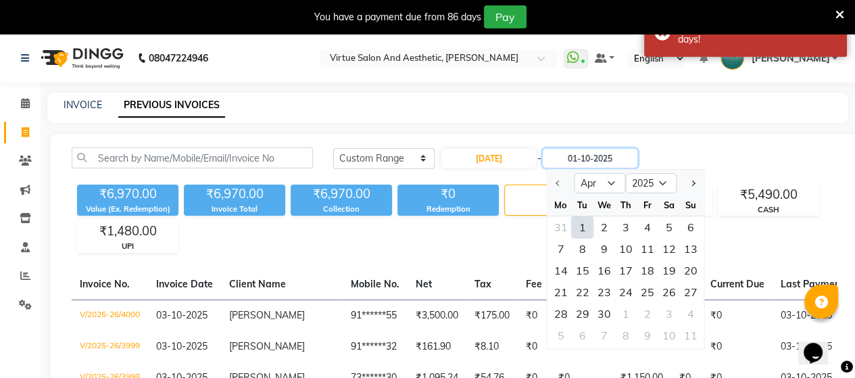
type input "[DATE]"
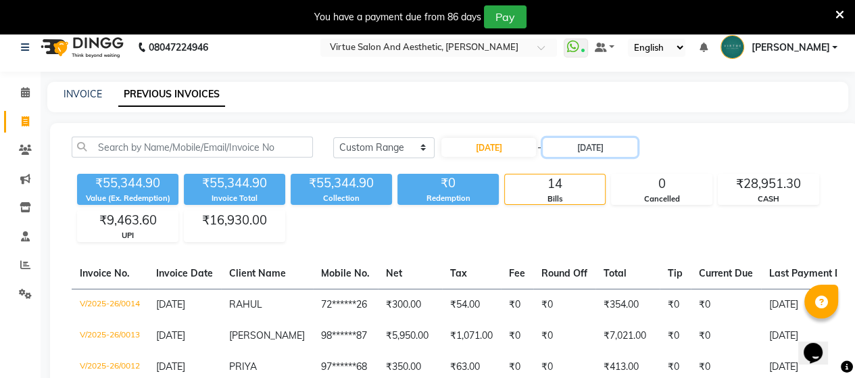
scroll to position [10, 0]
click at [72, 97] on link "INVOICE" at bounding box center [83, 95] width 39 height 12
select select "4466"
select select "service"
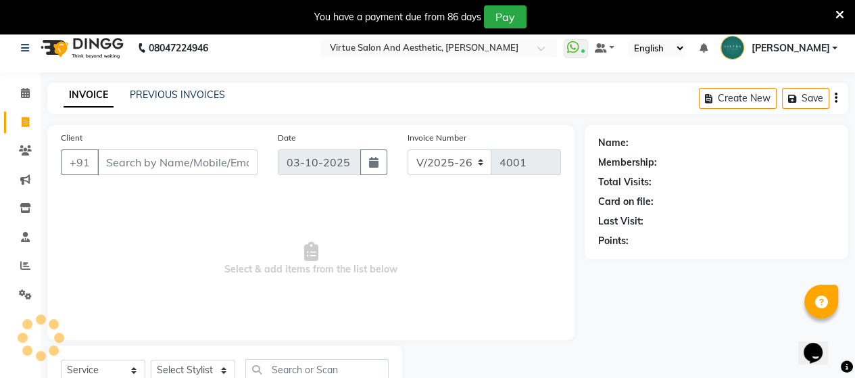
scroll to position [62, 0]
